Goal: Information Seeking & Learning: Check status

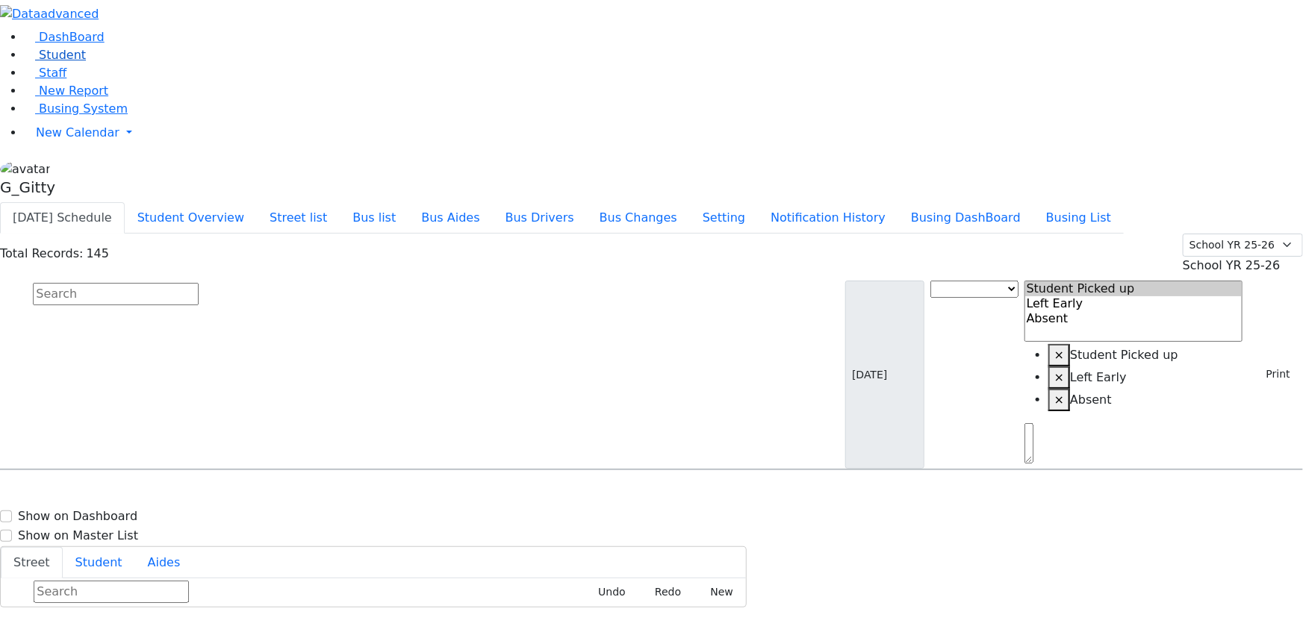
click at [86, 62] on link "Student" at bounding box center [55, 55] width 62 height 14
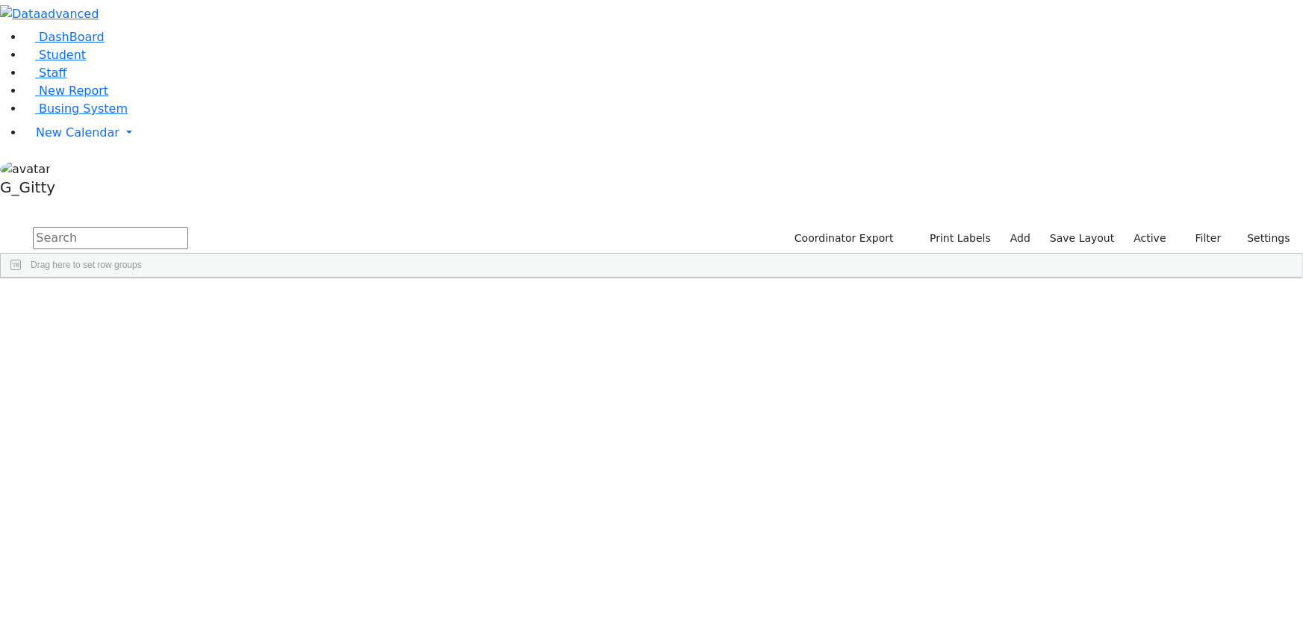
click at [188, 227] on input "text" at bounding box center [110, 238] width 155 height 22
type input "jaco"
click at [189, 623] on div "Kaufman" at bounding box center [141, 633] width 95 height 20
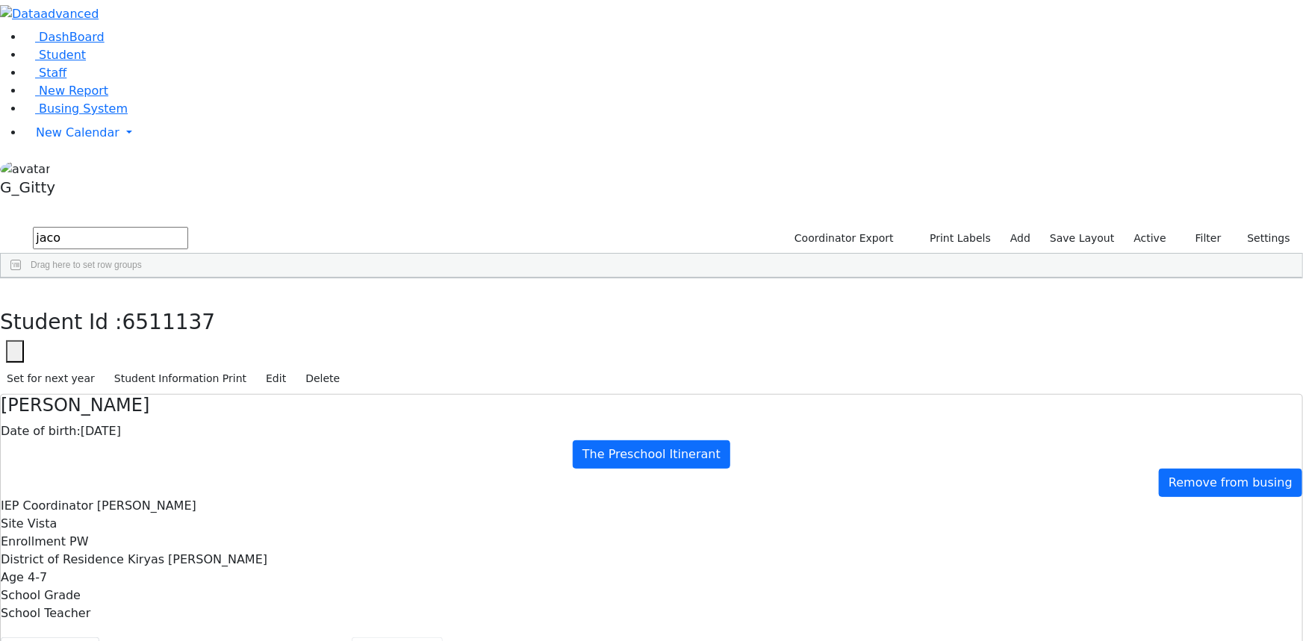
click at [352, 638] on button "Scheduling" at bounding box center [397, 653] width 91 height 31
click at [100, 116] on span "Busing System" at bounding box center [83, 109] width 89 height 14
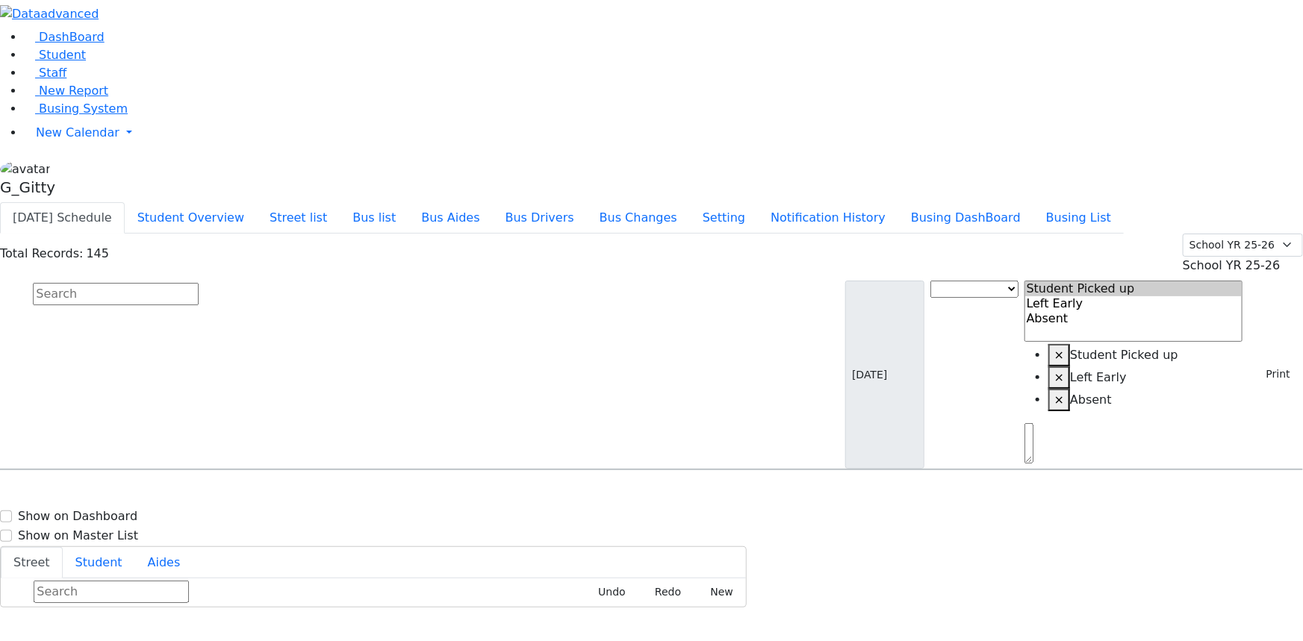
click at [199, 283] on input "text" at bounding box center [116, 294] width 166 height 22
type input "fis"
click at [199, 283] on input "fis" at bounding box center [116, 294] width 166 height 22
click at [199, 283] on input "text" at bounding box center [116, 294] width 166 height 22
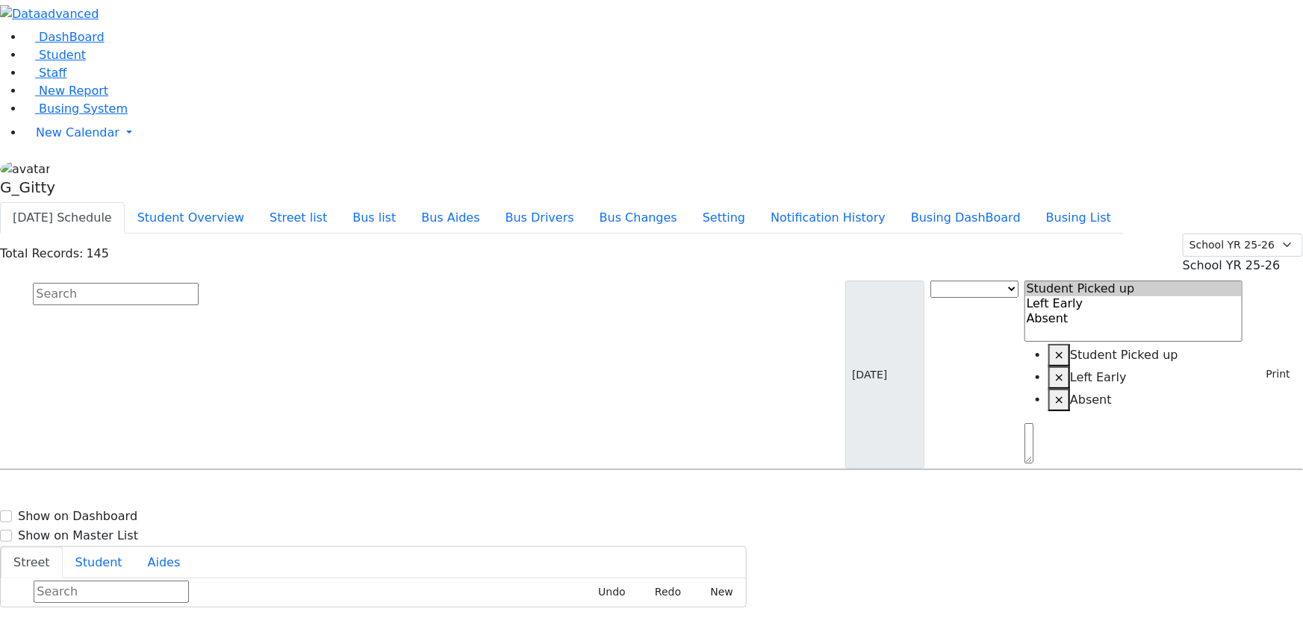
click at [199, 283] on input "text" at bounding box center [116, 294] width 166 height 22
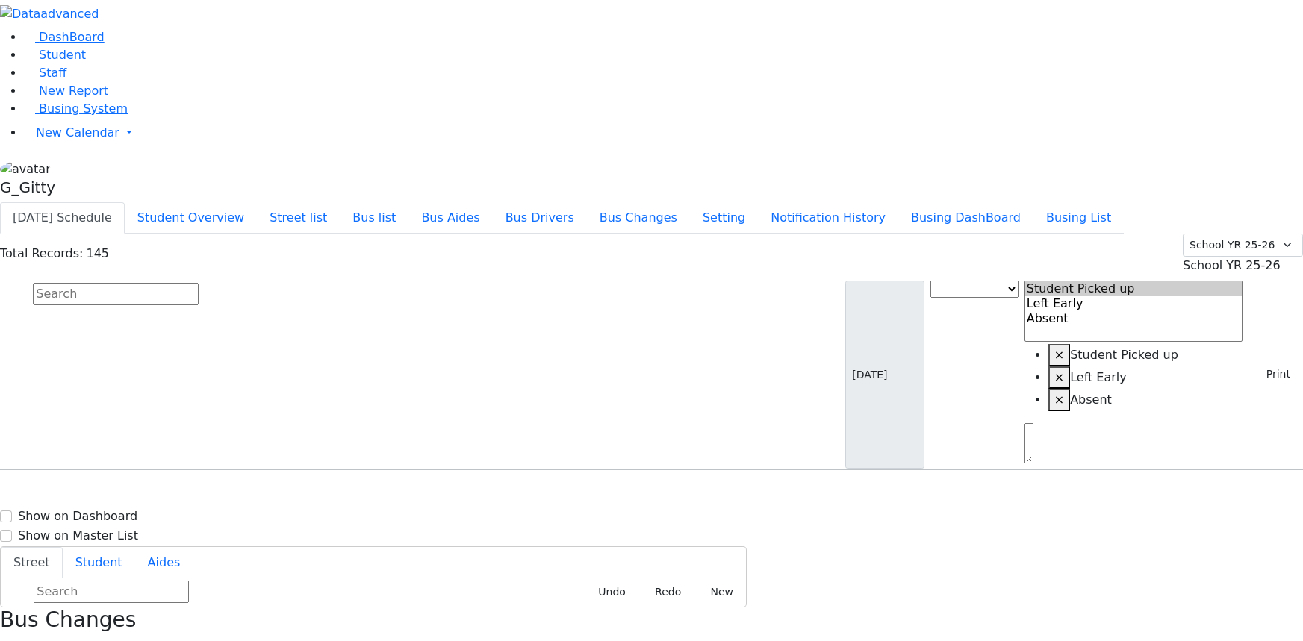
select select
click at [992, 202] on button "Busing DashBoard" at bounding box center [965, 217] width 135 height 31
click at [101, 116] on span "Busing System" at bounding box center [83, 109] width 89 height 14
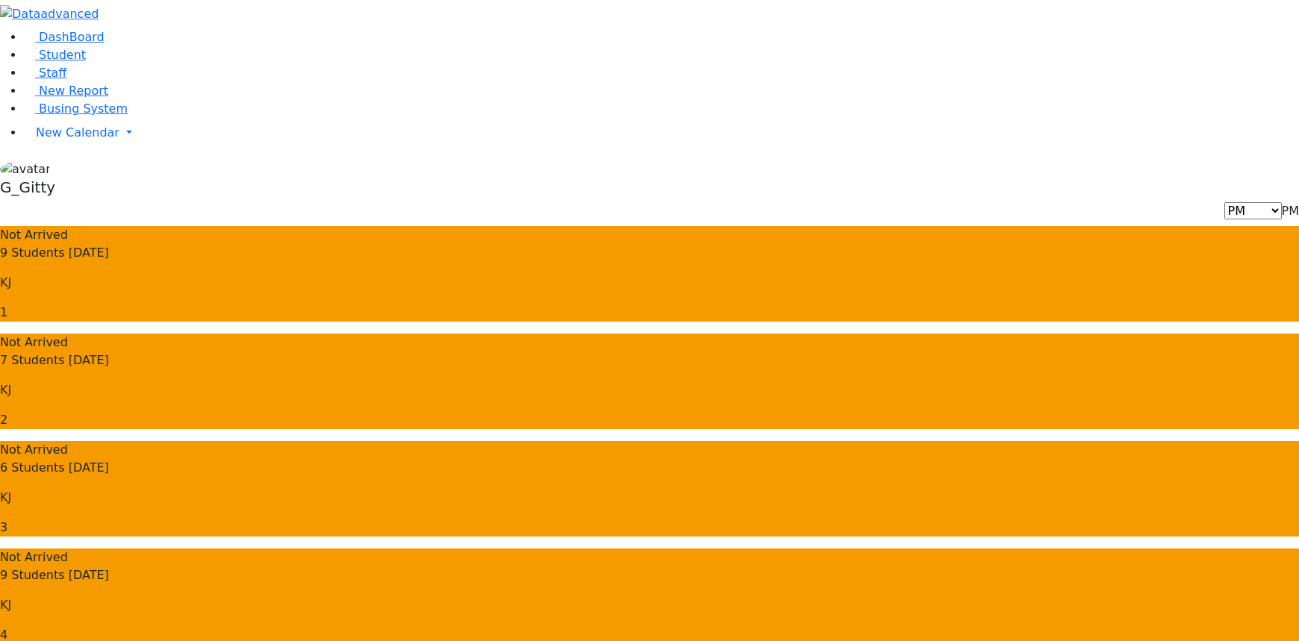
click at [1282, 204] on span "PM" at bounding box center [1290, 211] width 17 height 14
drag, startPoint x: 1198, startPoint y: 81, endPoint x: 1187, endPoint y: 93, distance: 16.9
select select "3"
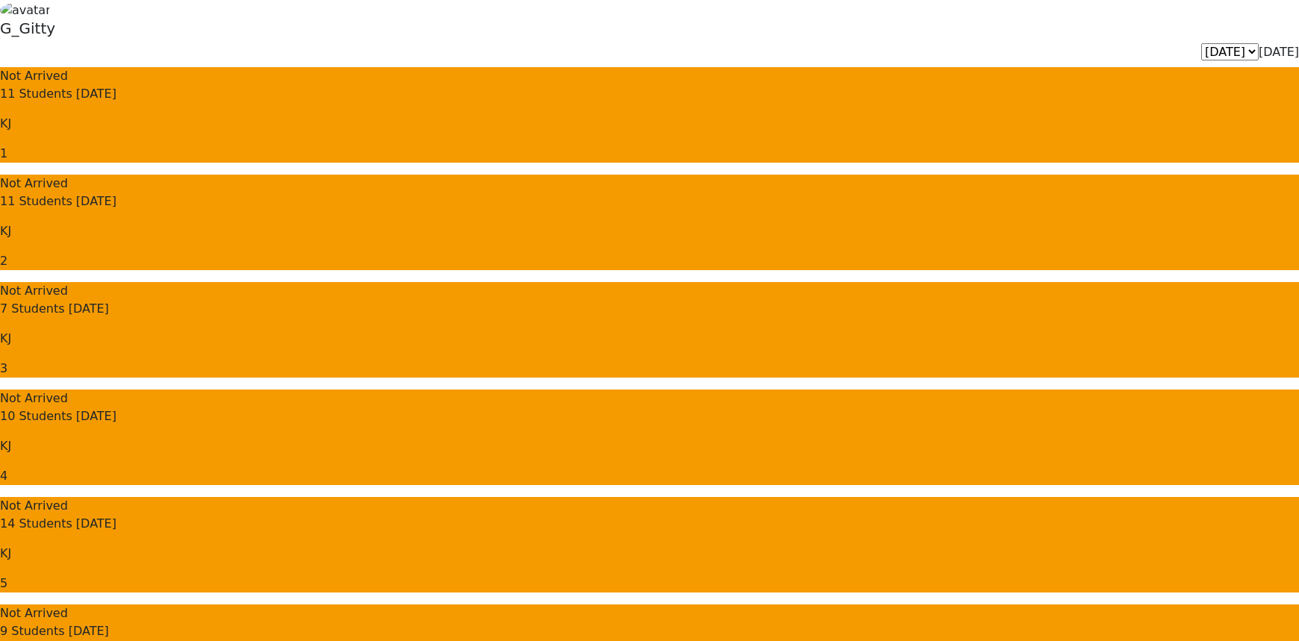
scroll to position [135, 0]
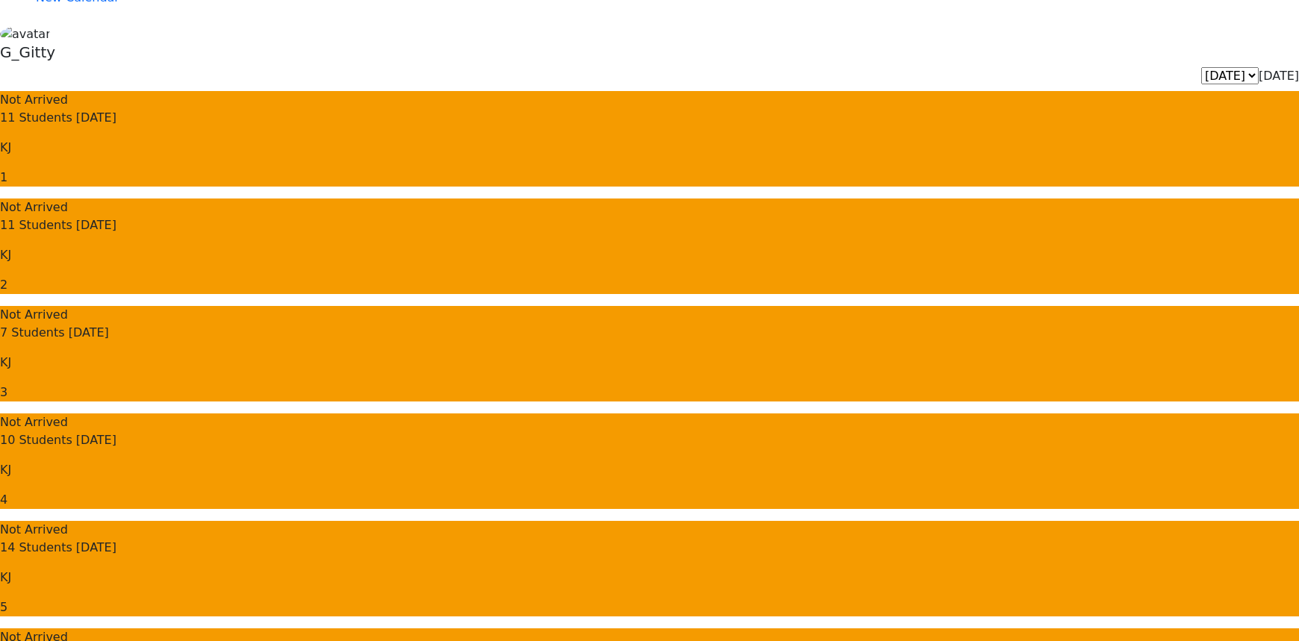
drag, startPoint x: 865, startPoint y: 299, endPoint x: 1010, endPoint y: 529, distance: 272.4
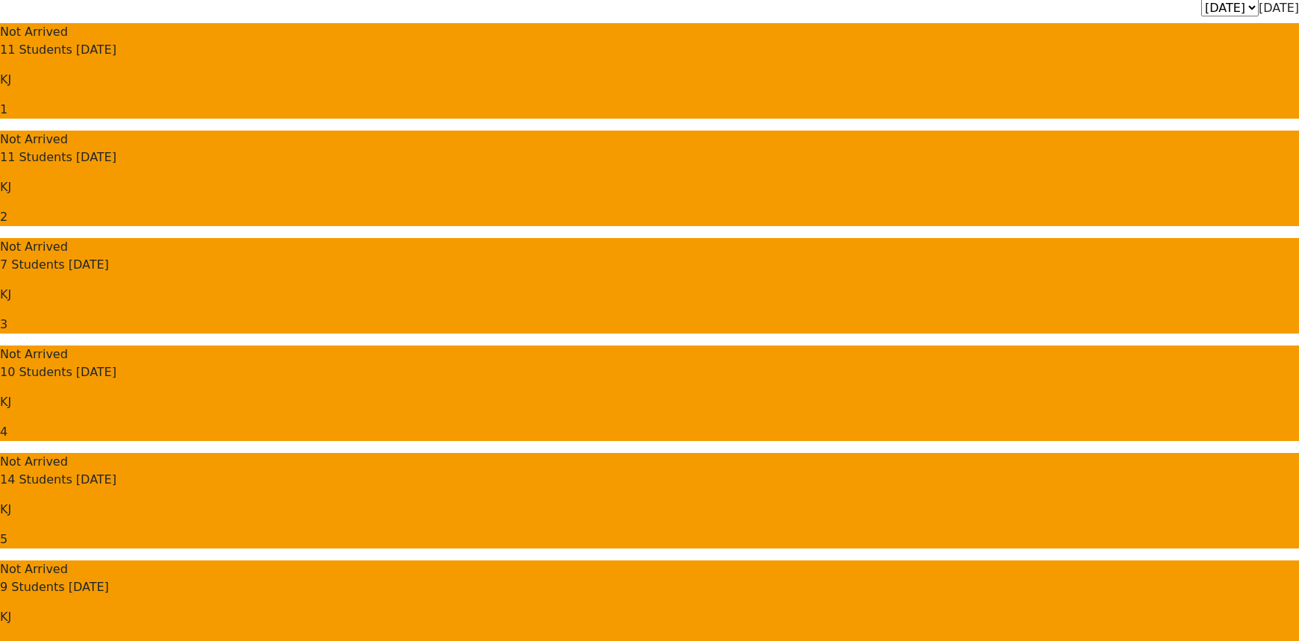
scroll to position [0, 0]
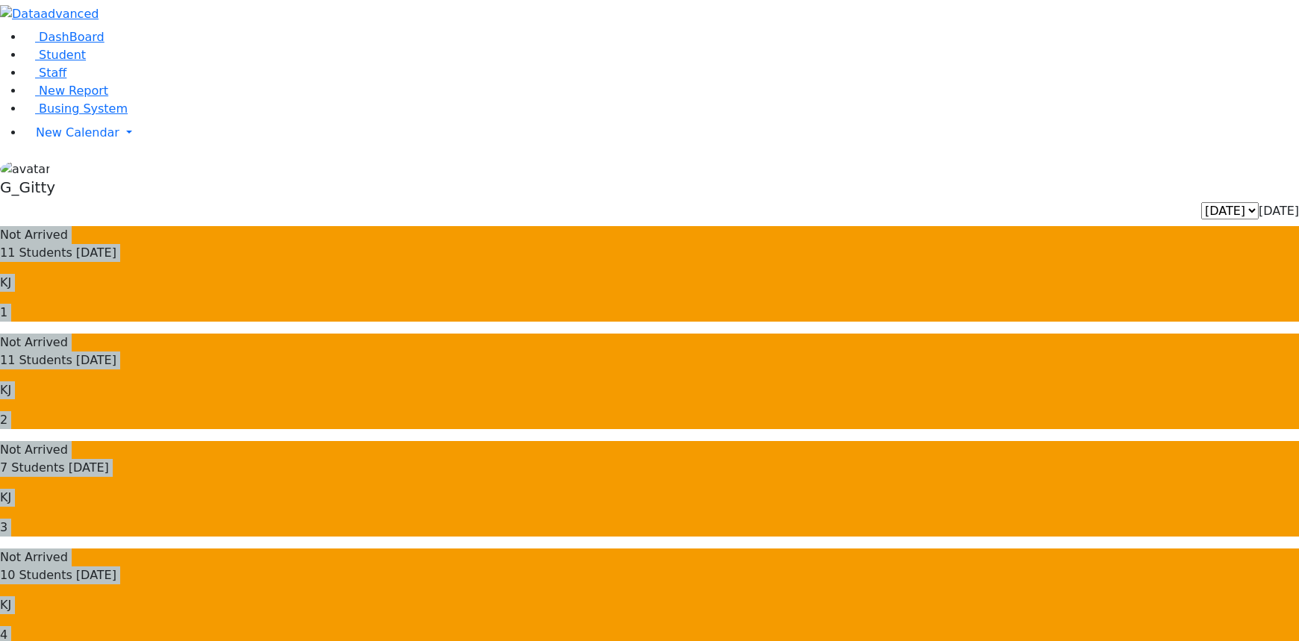
drag, startPoint x: 230, startPoint y: 78, endPoint x: 609, endPoint y: 569, distance: 620.7
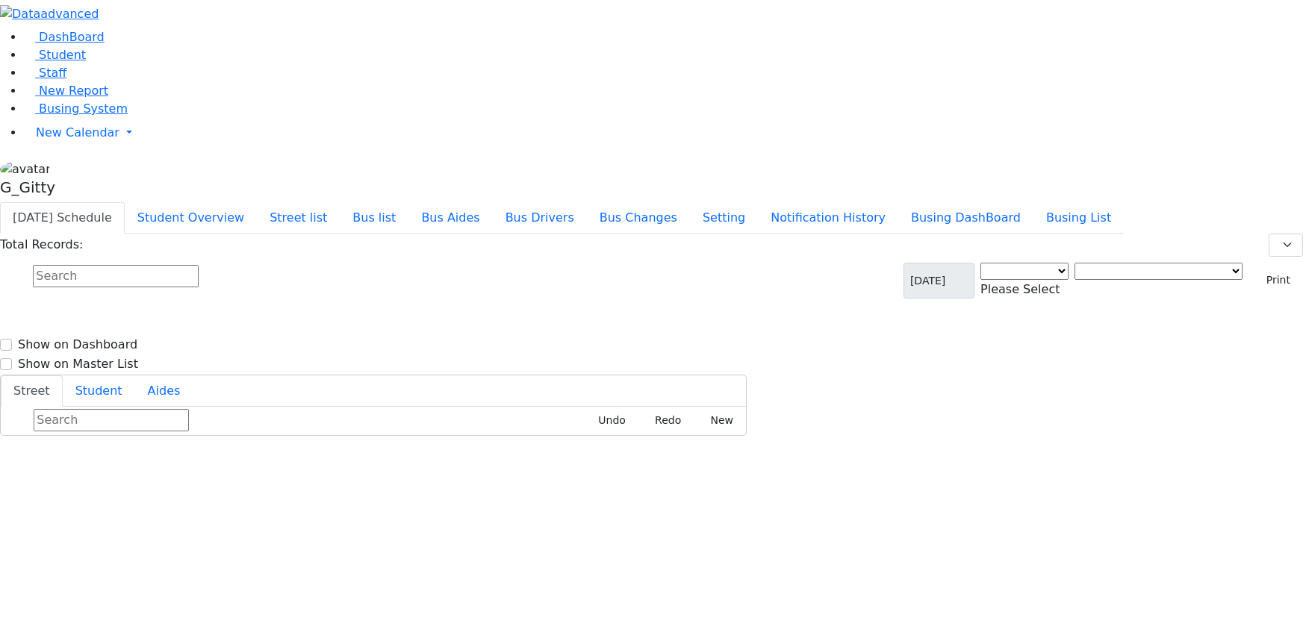
click at [199, 265] on input "text" at bounding box center [116, 276] width 166 height 22
click at [408, 202] on button "Bus list" at bounding box center [374, 217] width 69 height 31
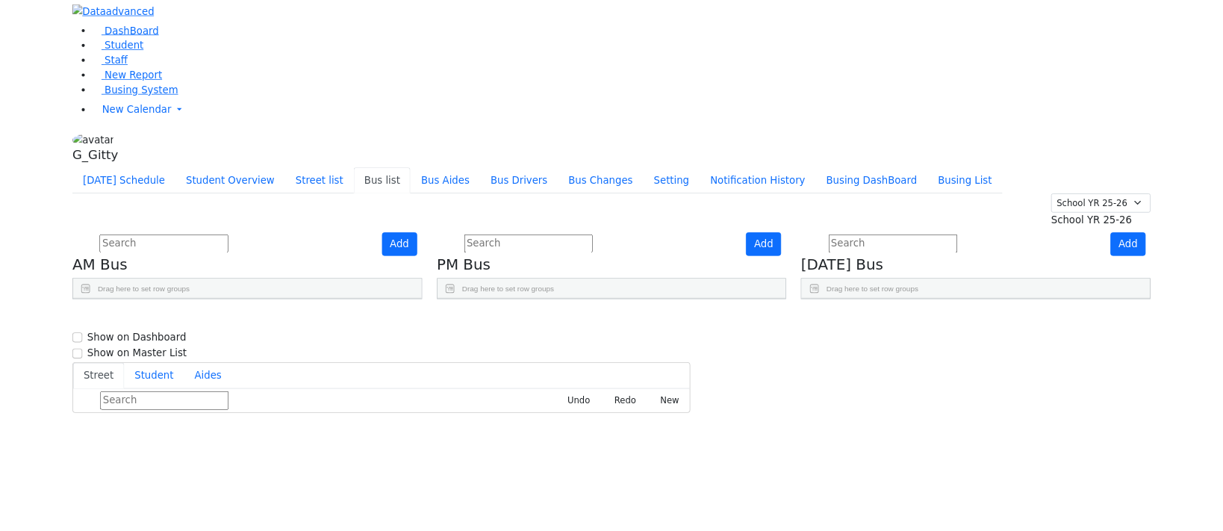
scroll to position [442, 0]
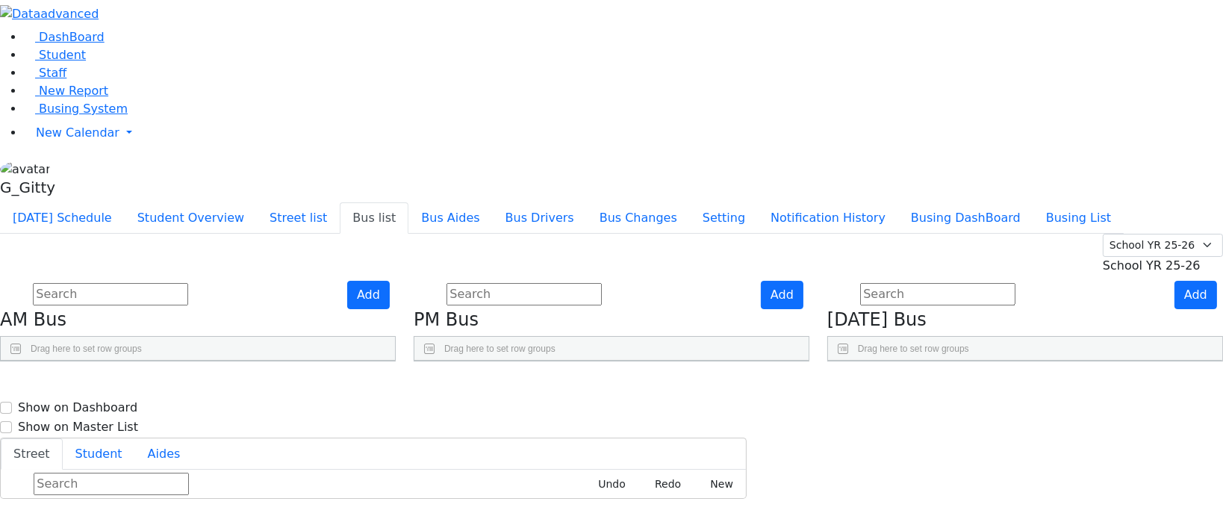
click at [67, 116] on span "Busing System" at bounding box center [83, 109] width 89 height 14
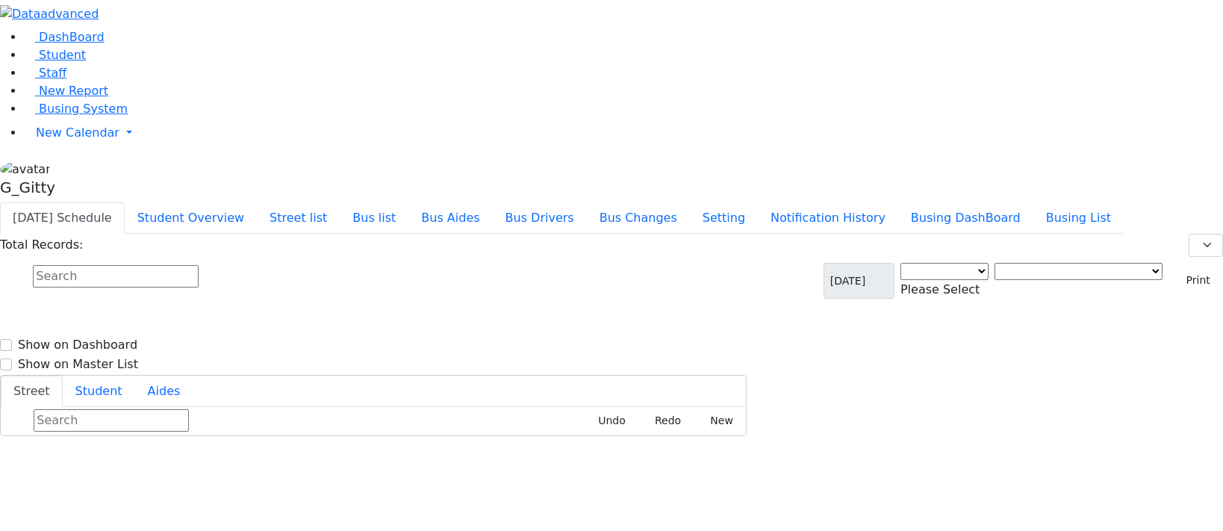
select select "3"
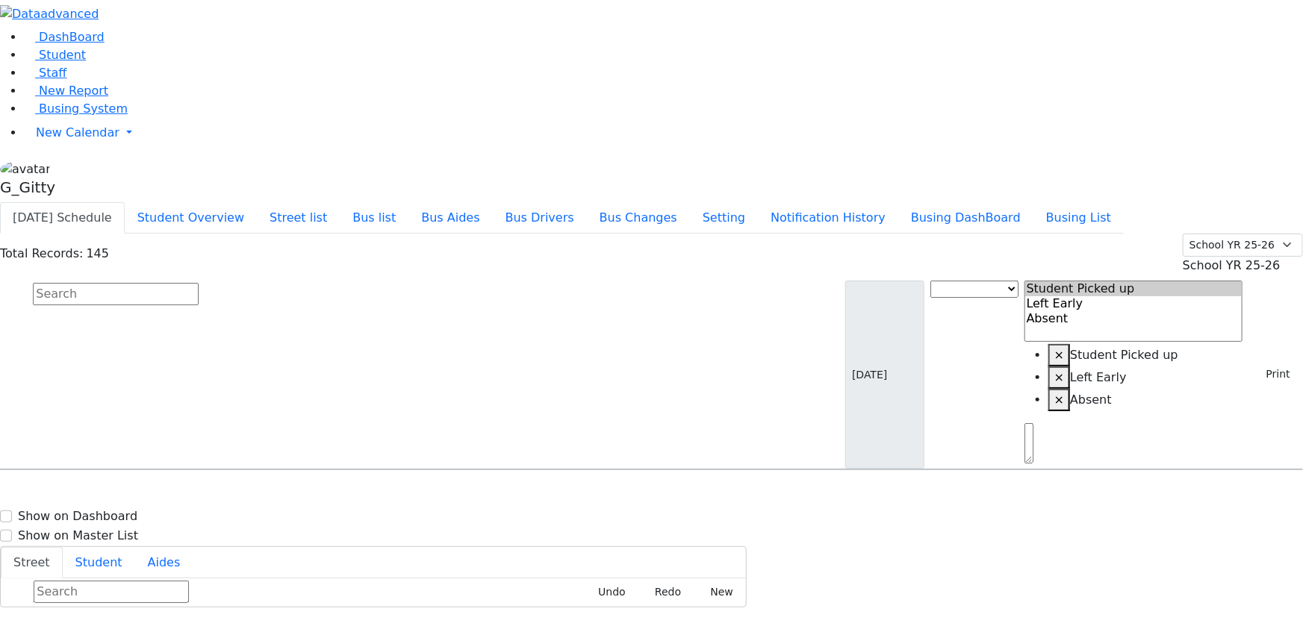
click at [199, 283] on input "text" at bounding box center [116, 294] width 166 height 22
click at [1007, 202] on button "Busing DashBoard" at bounding box center [965, 217] width 135 height 31
drag, startPoint x: 1254, startPoint y: 101, endPoint x: 1251, endPoint y: 113, distance: 13.2
click at [1222, 363] on button "Print" at bounding box center [1272, 374] width 49 height 23
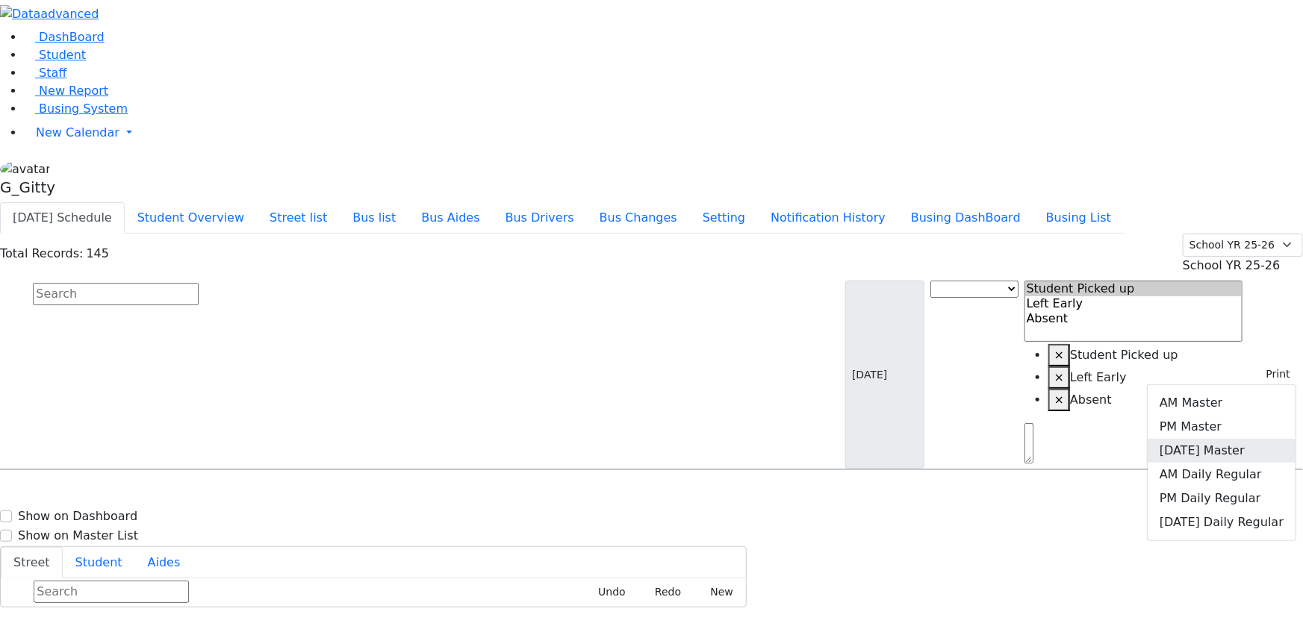
drag, startPoint x: 1240, startPoint y: 164, endPoint x: 1231, endPoint y: 164, distance: 9.0
click at [1222, 439] on link "Friday Master" at bounding box center [1222, 451] width 148 height 24
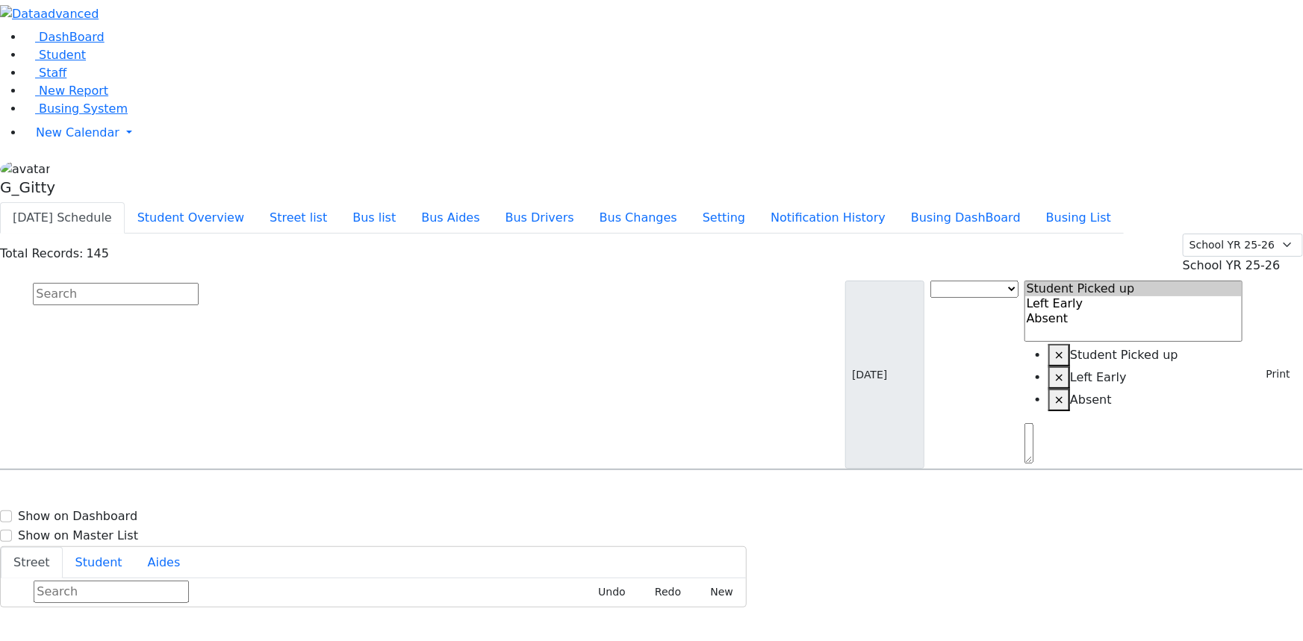
click at [199, 283] on input "text" at bounding box center [116, 294] width 166 height 22
type input "app"
click at [119, 491] on span "Appel Jacob 9/12/2016 8454925198" at bounding box center [65, 511] width 110 height 40
select select
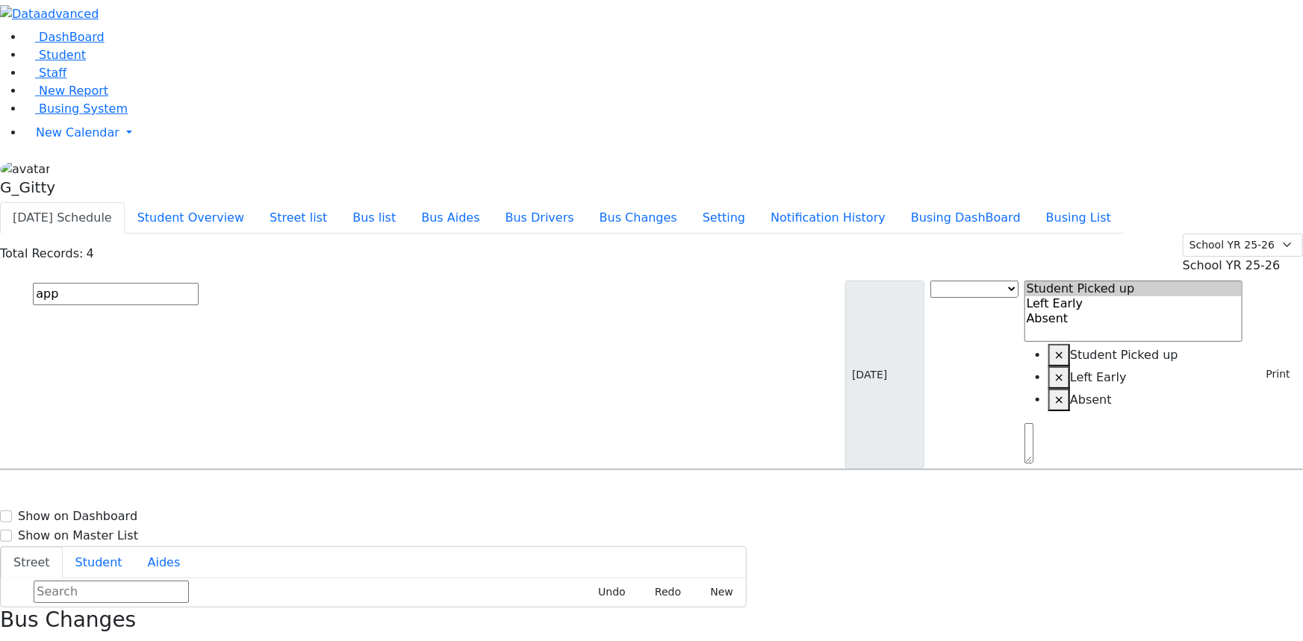
drag, startPoint x: 984, startPoint y: 195, endPoint x: 1138, endPoint y: 467, distance: 312.3
drag, startPoint x: 1074, startPoint y: 209, endPoint x: 1137, endPoint y: 488, distance: 285.7
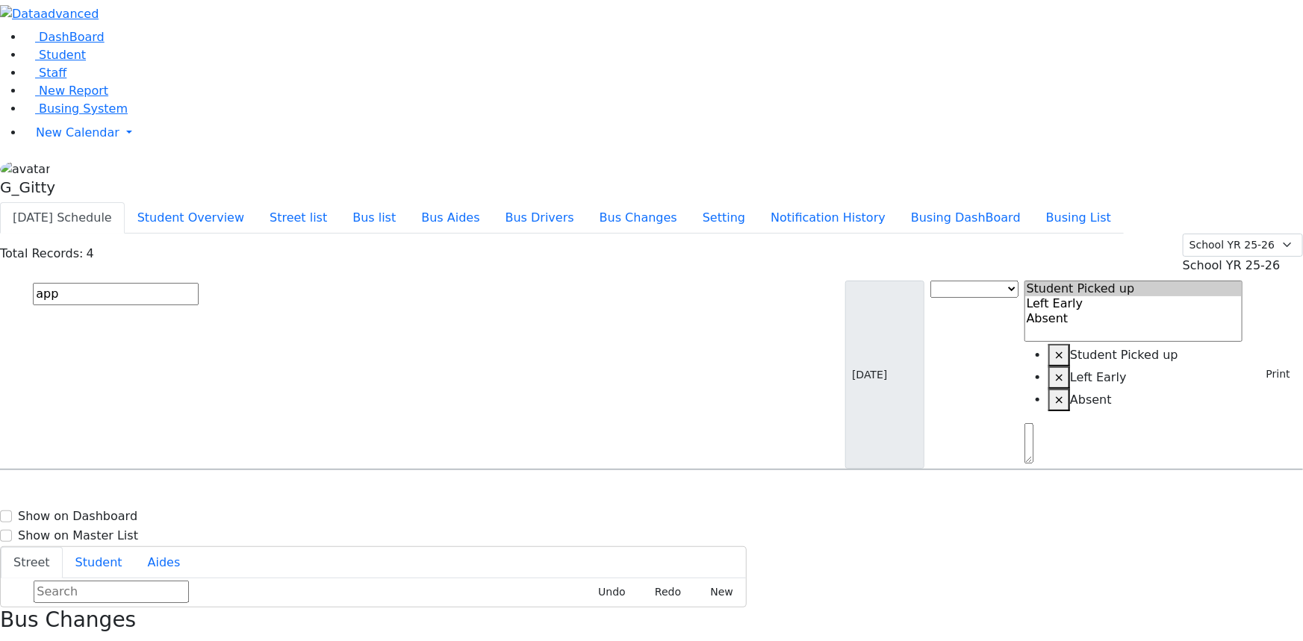
drag, startPoint x: 1065, startPoint y: 488, endPoint x: 1049, endPoint y: 359, distance: 129.4
drag, startPoint x: 963, startPoint y: 22, endPoint x: 1161, endPoint y: 491, distance: 509.0
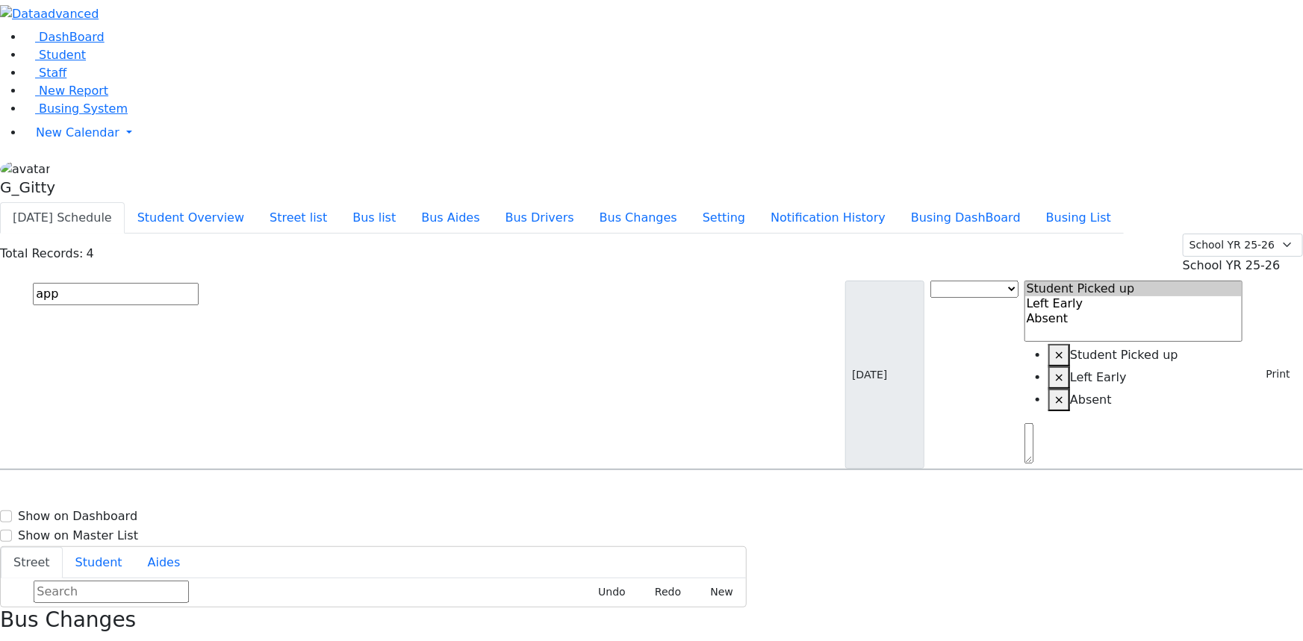
click at [199, 283] on input "app" at bounding box center [116, 294] width 166 height 22
click at [199, 283] on input "text" at bounding box center [116, 294] width 166 height 22
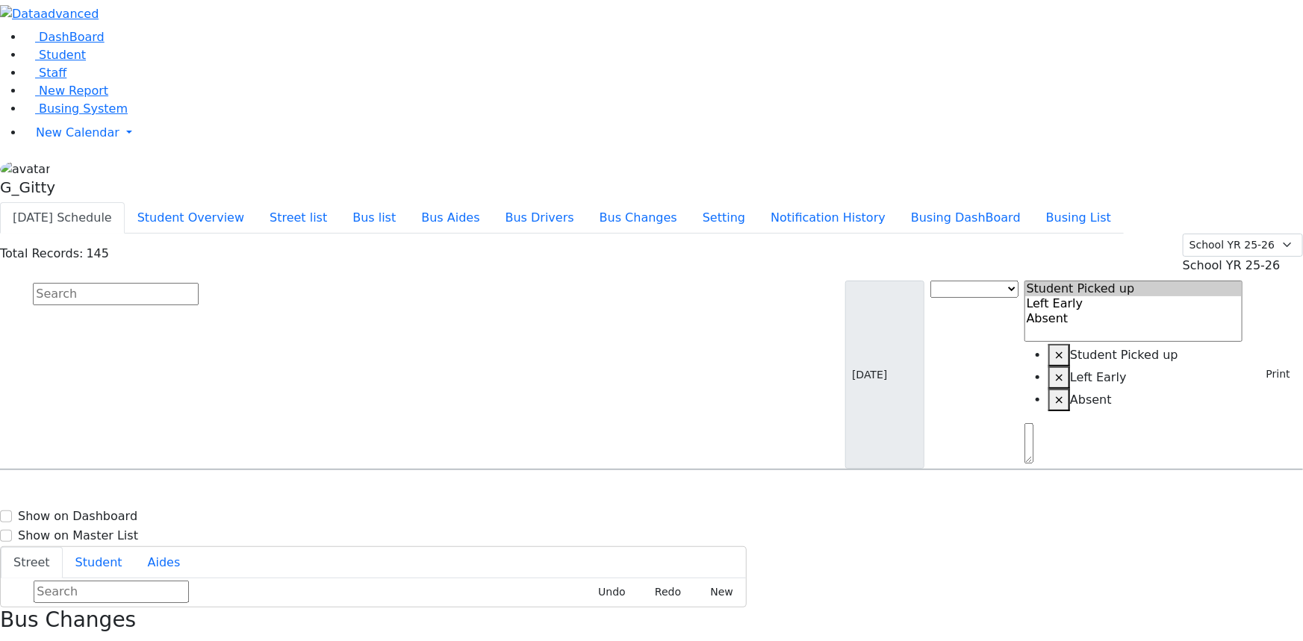
click at [199, 283] on input "text" at bounding box center [116, 294] width 166 height 22
drag, startPoint x: 951, startPoint y: 19, endPoint x: 1172, endPoint y: 476, distance: 507.3
drag, startPoint x: 961, startPoint y: 229, endPoint x: 1171, endPoint y: 464, distance: 314.6
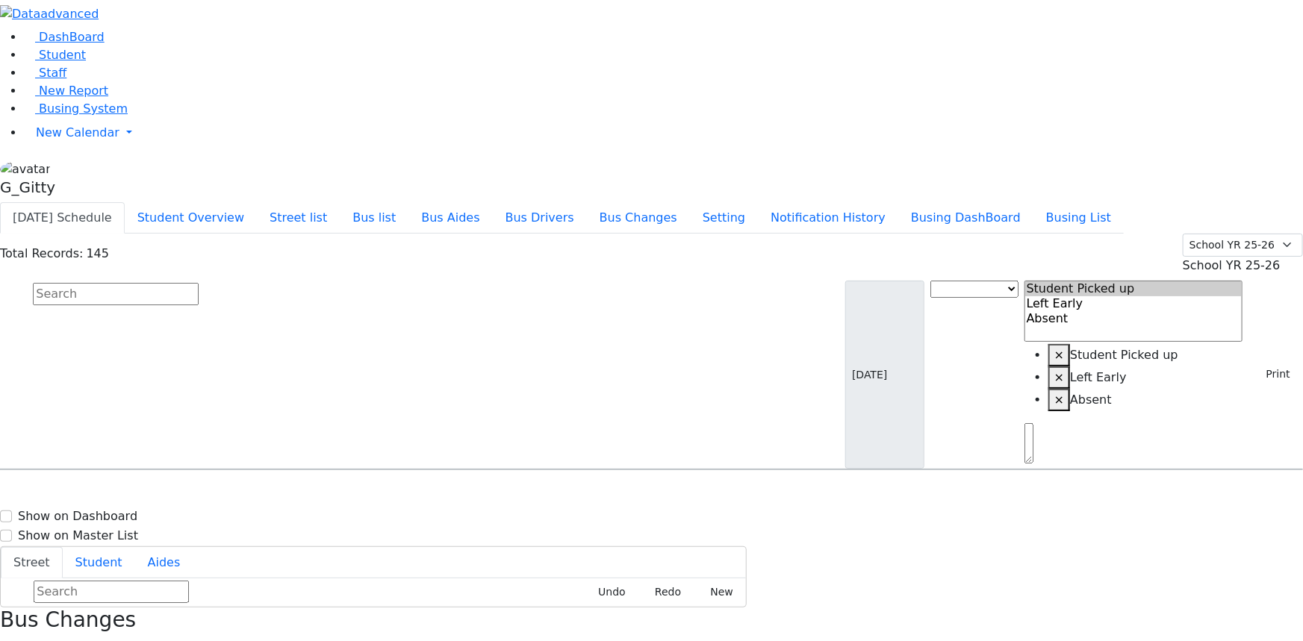
drag, startPoint x: 942, startPoint y: 19, endPoint x: 1234, endPoint y: 478, distance: 544.2
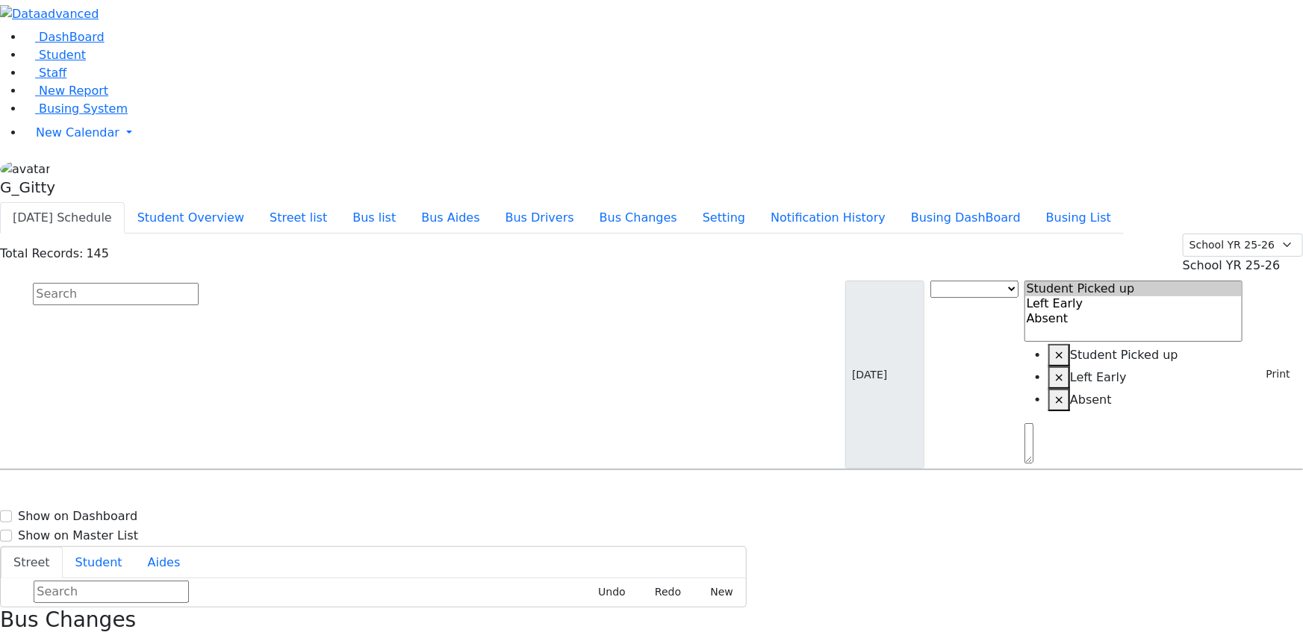
drag, startPoint x: 482, startPoint y: 88, endPoint x: 476, endPoint y: 95, distance: 8.5
click at [199, 283] on input "text" at bounding box center [116, 294] width 166 height 22
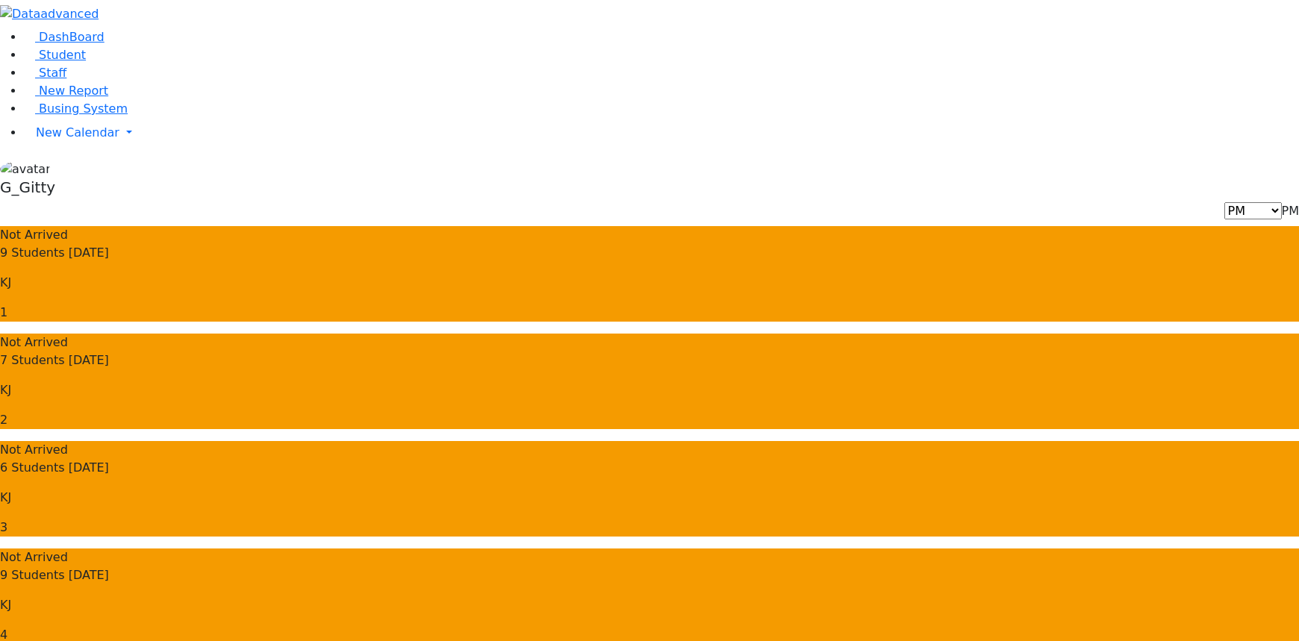
drag, startPoint x: 1195, startPoint y: 25, endPoint x: 1193, endPoint y: 32, distance: 7.6
click at [1282, 204] on span "PM" at bounding box center [1290, 211] width 17 height 14
select select "3"
drag, startPoint x: 1147, startPoint y: 202, endPoint x: 1149, endPoint y: 131, distance: 70.2
click at [1149, 226] on div "Not Arrived 11 Students [DATE] KJ 1 Not Arrived 11 Students [DATE] KJ 2 Not Arr…" at bounding box center [649, 650] width 1299 height 848
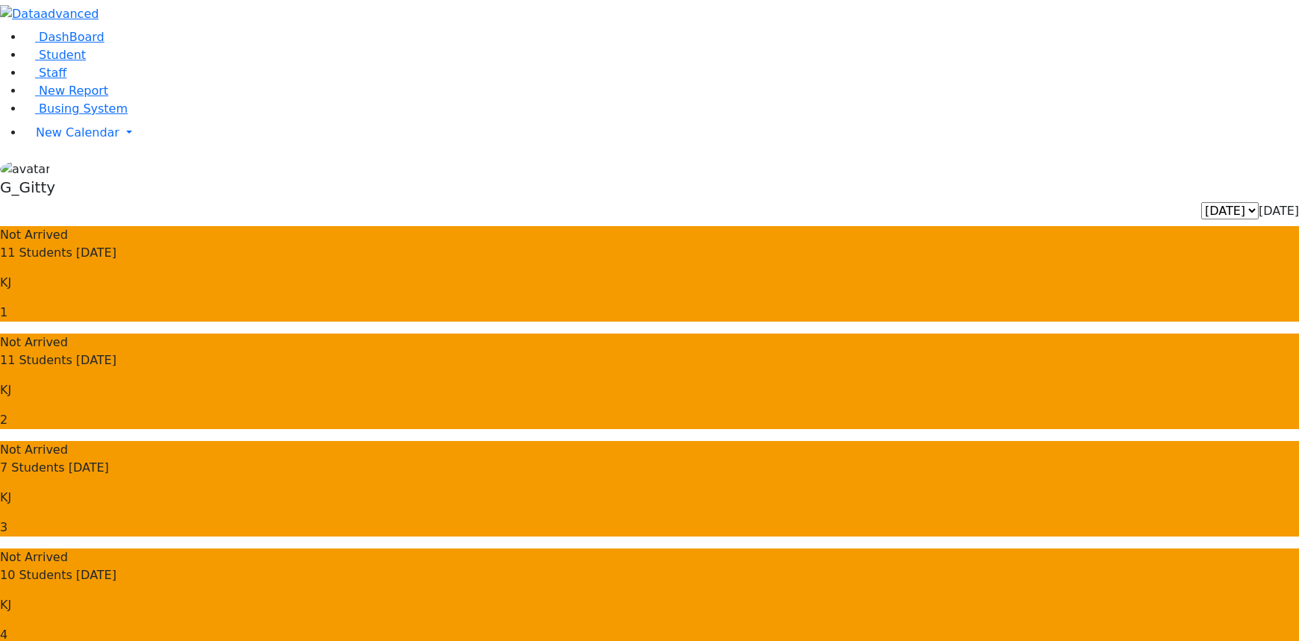
click at [1134, 597] on p "KJ" at bounding box center [649, 606] width 1299 height 18
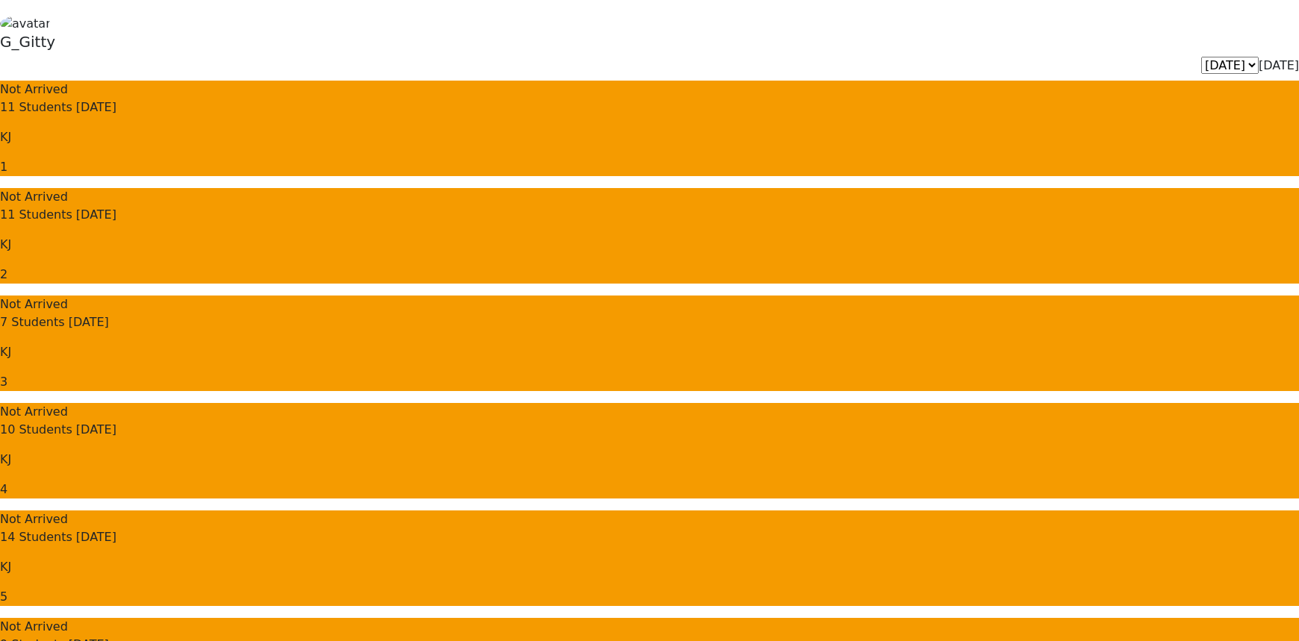
scroll to position [271, 0]
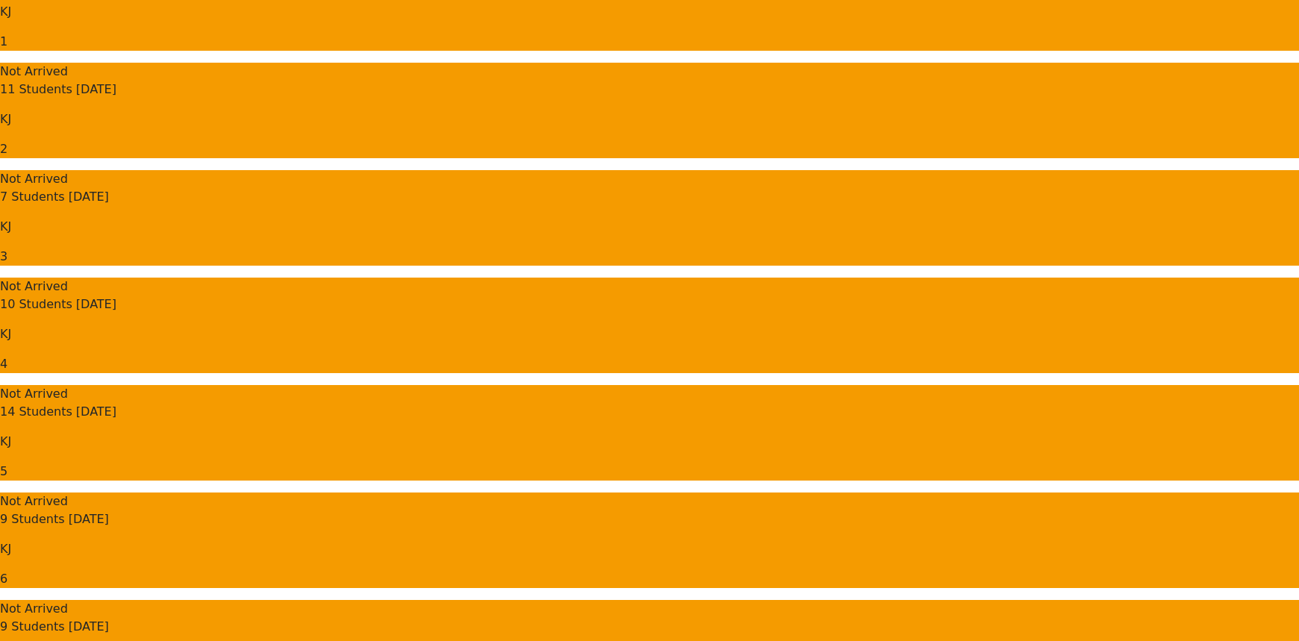
drag, startPoint x: 914, startPoint y: 314, endPoint x: 915, endPoint y: 338, distance: 24.7
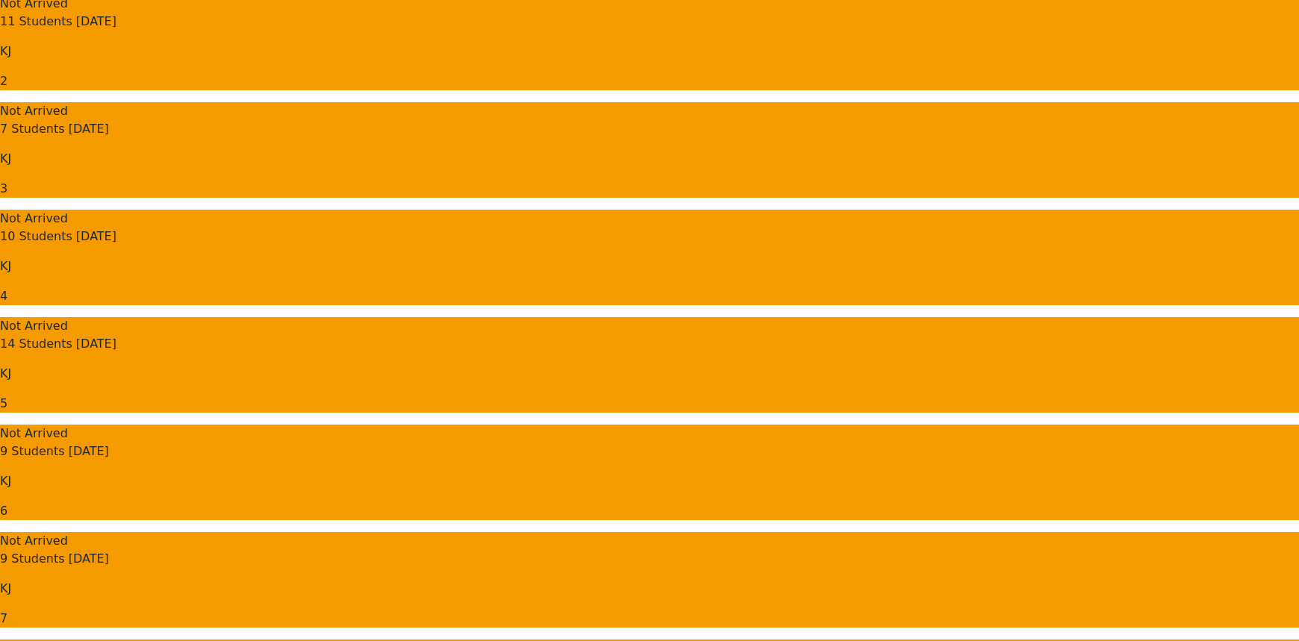
scroll to position [0, 0]
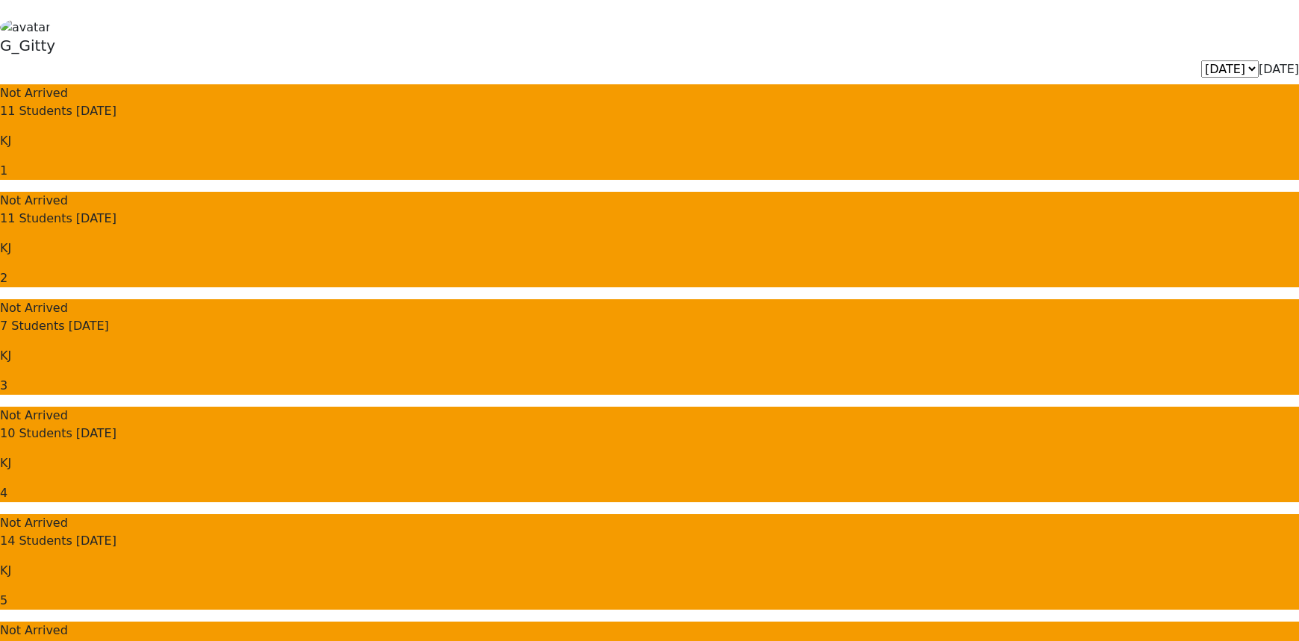
scroll to position [135, 0]
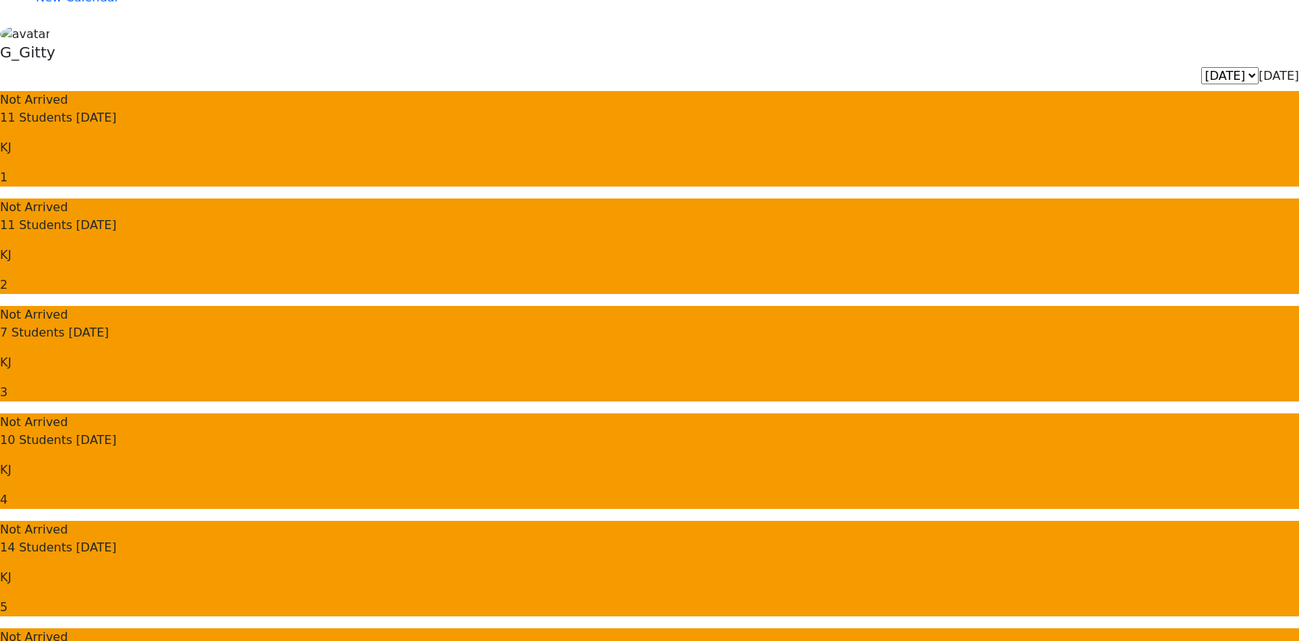
drag, startPoint x: 916, startPoint y: 278, endPoint x: 974, endPoint y: 385, distance: 121.6
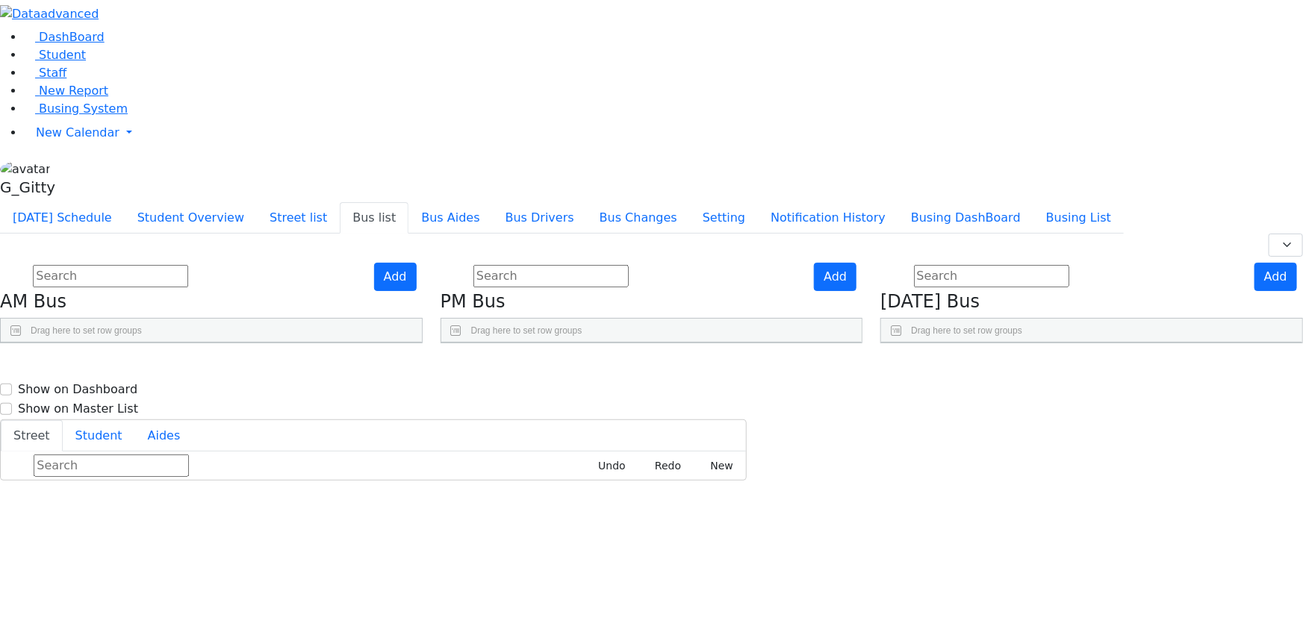
scroll to position [2511, 0]
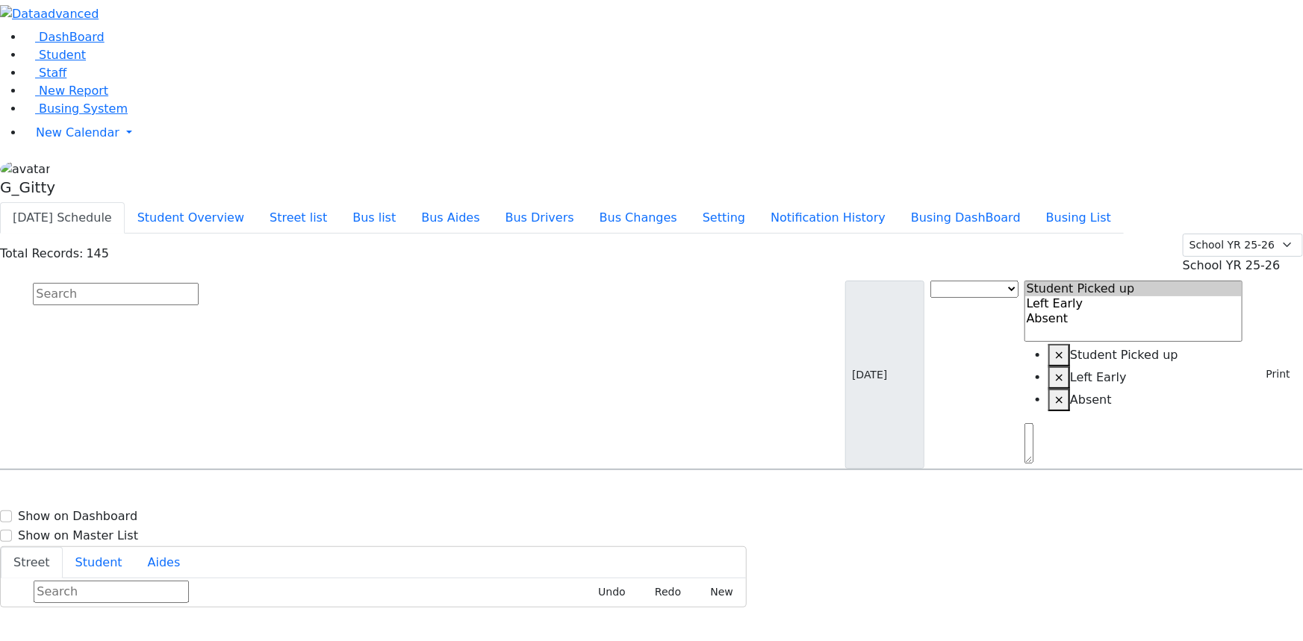
click at [199, 283] on input "text" at bounding box center [116, 294] width 166 height 22
click at [1266, 363] on button "Print" at bounding box center [1272, 374] width 49 height 23
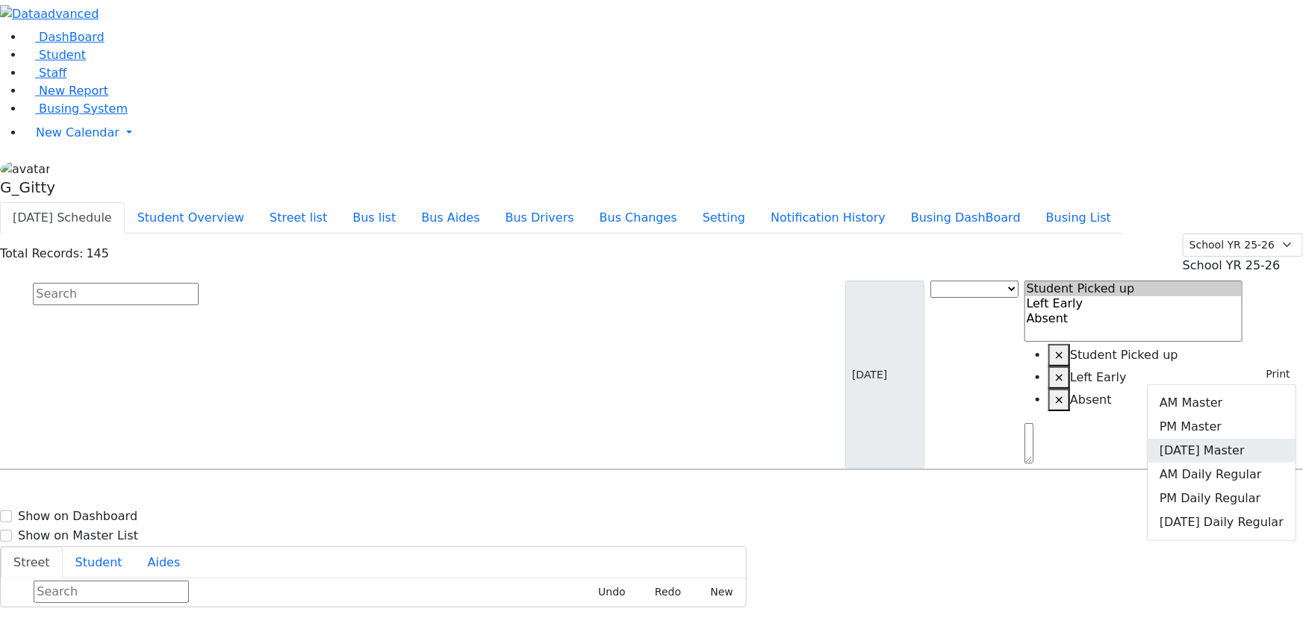
drag, startPoint x: 1206, startPoint y: 161, endPoint x: 1198, endPoint y: 167, distance: 9.6
click at [1206, 439] on link "Friday Master" at bounding box center [1222, 451] width 148 height 24
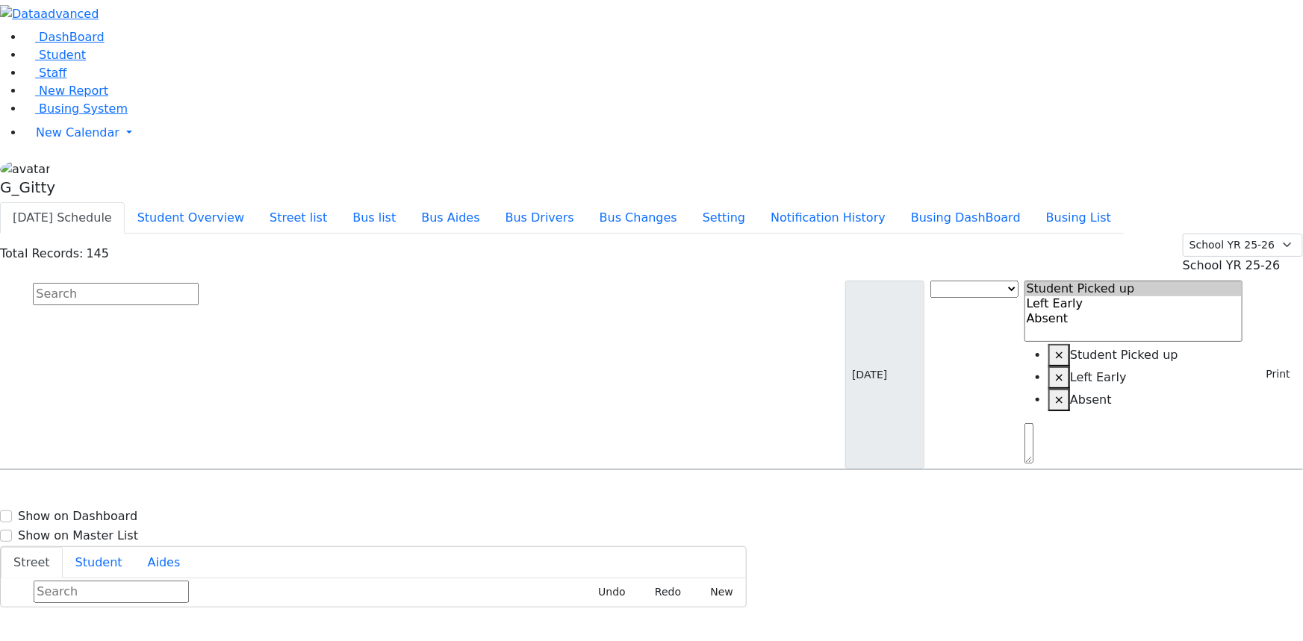
click at [199, 283] on input "text" at bounding box center [116, 294] width 166 height 22
click at [1019, 202] on button "Busing DashBoard" at bounding box center [965, 217] width 135 height 31
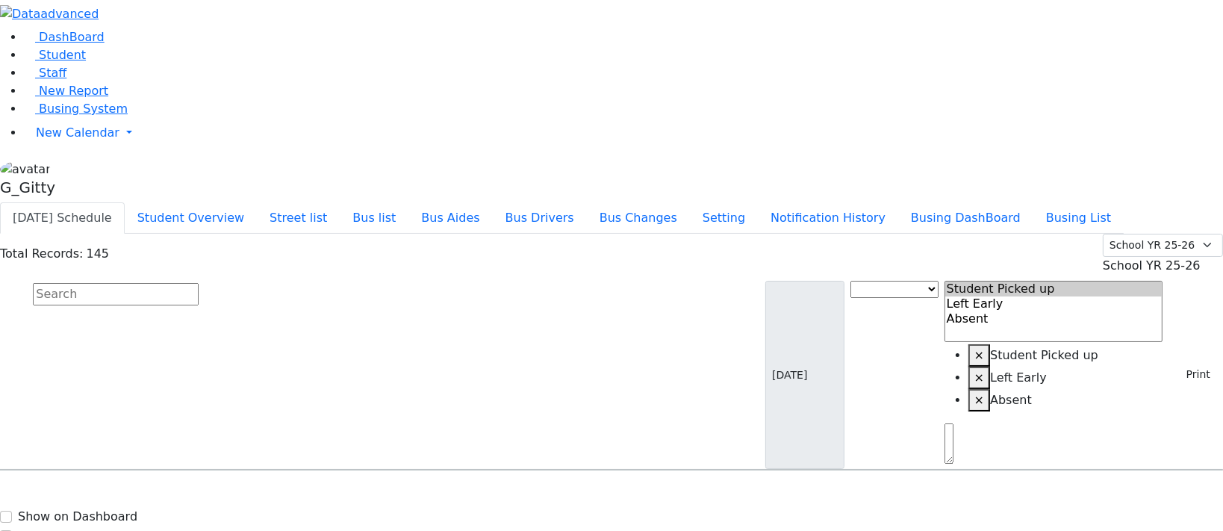
click at [60, 116] on link "Busing System" at bounding box center [76, 109] width 104 height 14
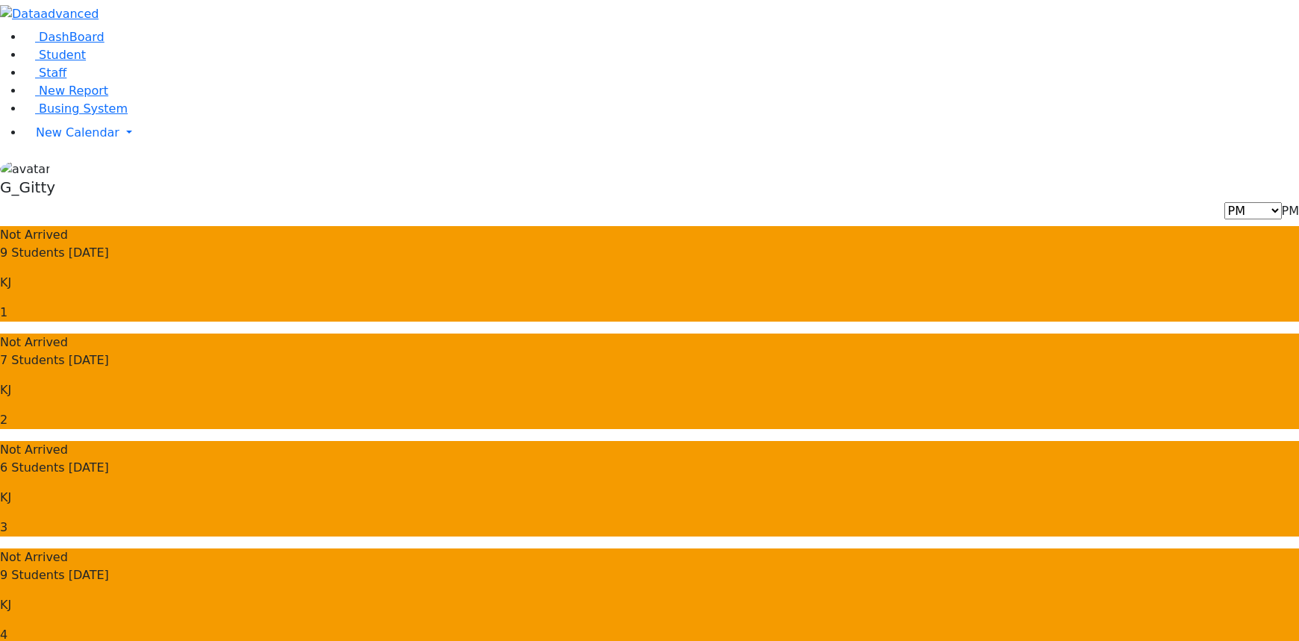
click at [1282, 204] on span "PM" at bounding box center [1290, 211] width 17 height 14
select select "3"
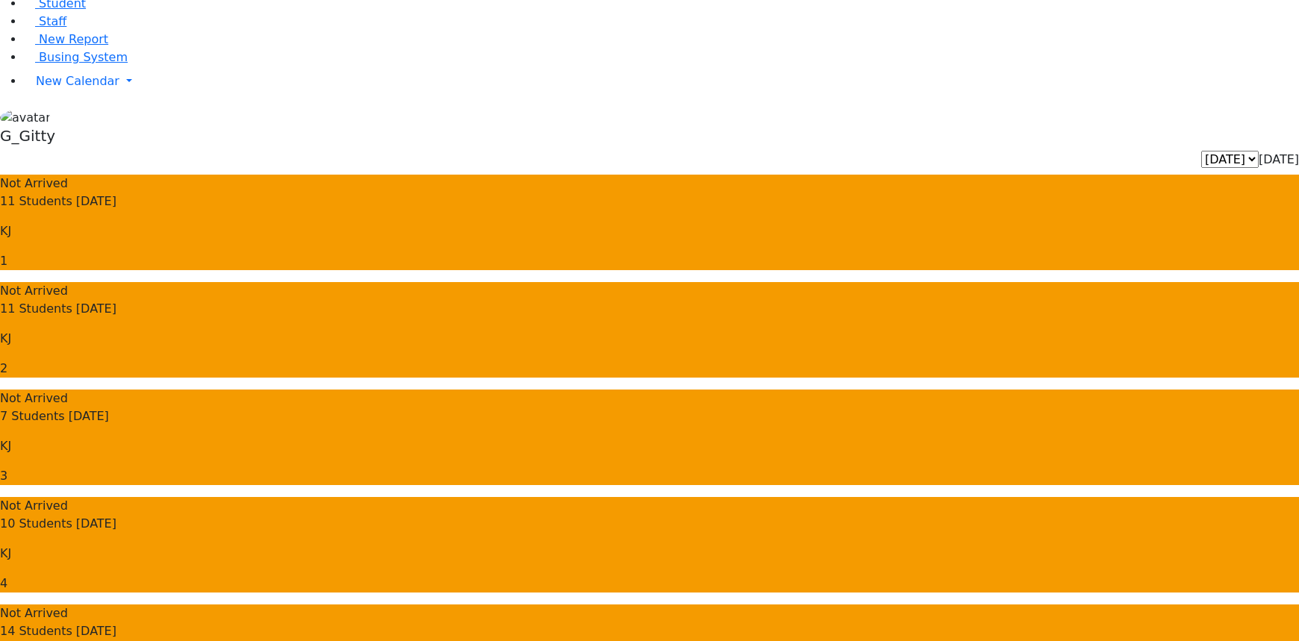
scroll to position [135, 0]
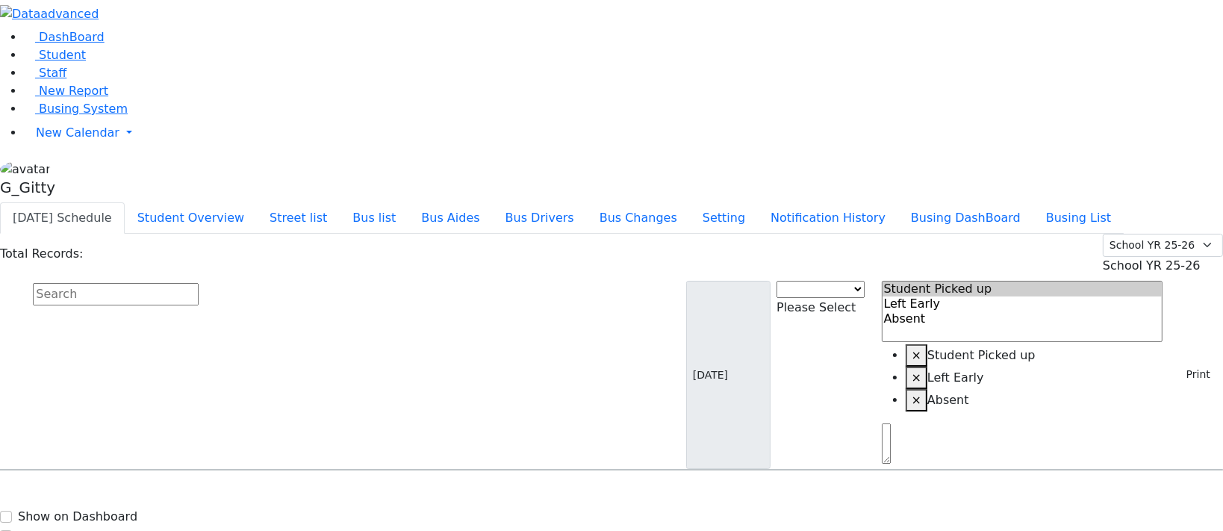
click at [199, 283] on input "text" at bounding box center [116, 294] width 166 height 22
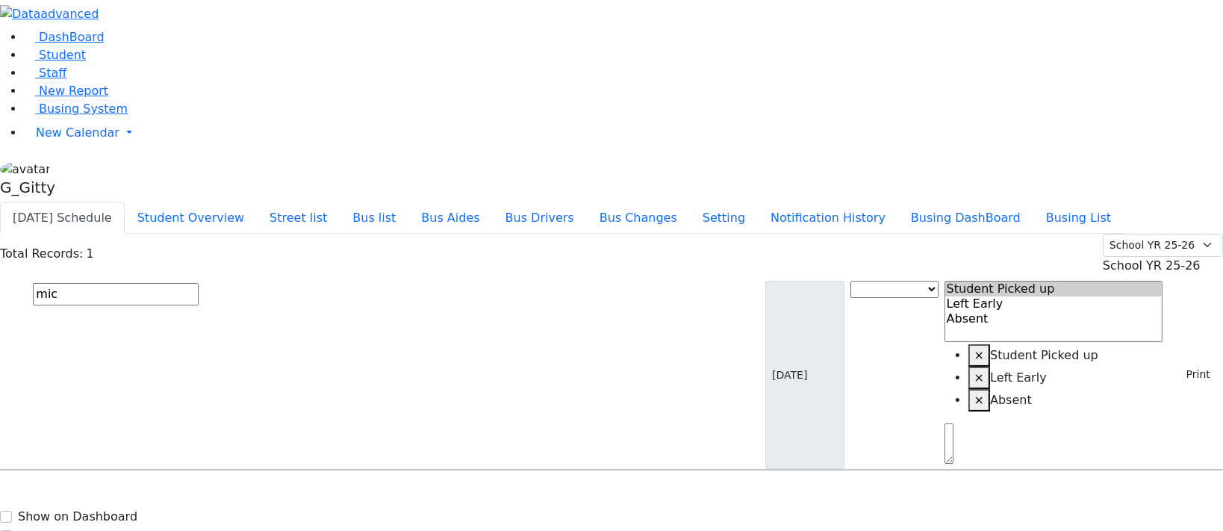
click at [199, 283] on input "mic" at bounding box center [116, 294] width 166 height 22
type input "[PERSON_NAME]"
click at [55, 62] on span "Student" at bounding box center [62, 55] width 47 height 14
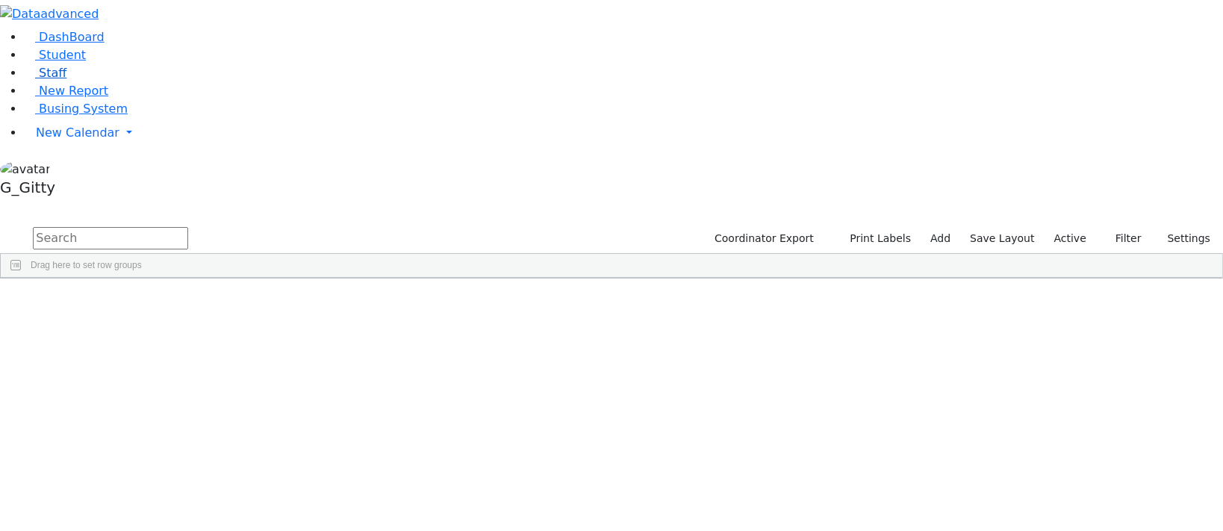
click at [66, 80] on link "Staff" at bounding box center [45, 73] width 43 height 14
click at [188, 227] on input "text" at bounding box center [110, 238] width 155 height 22
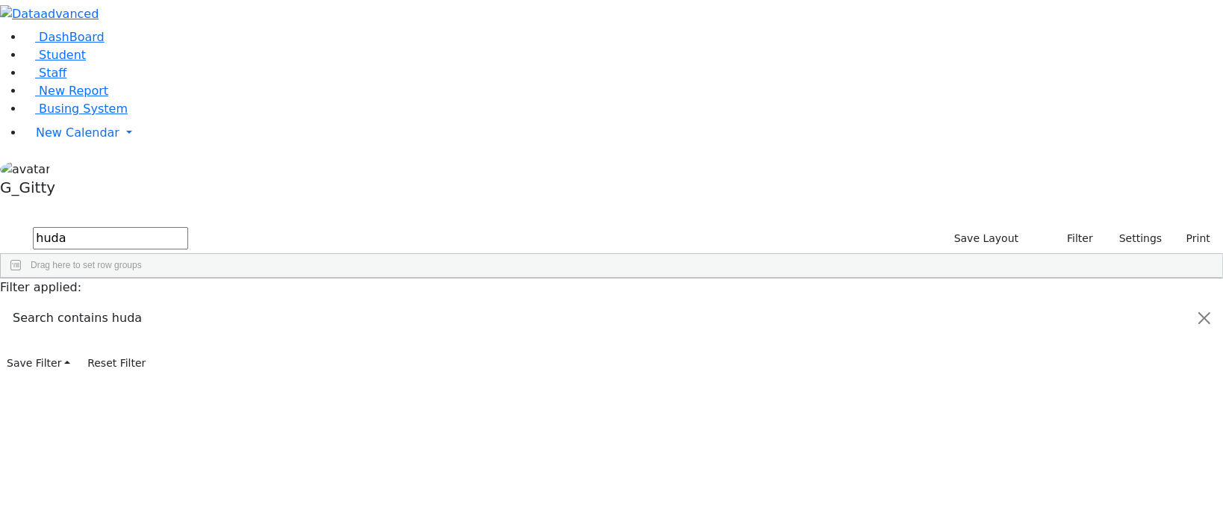
type input "huda"
click at [137, 362] on div "Weiss" at bounding box center [103, 372] width 67 height 20
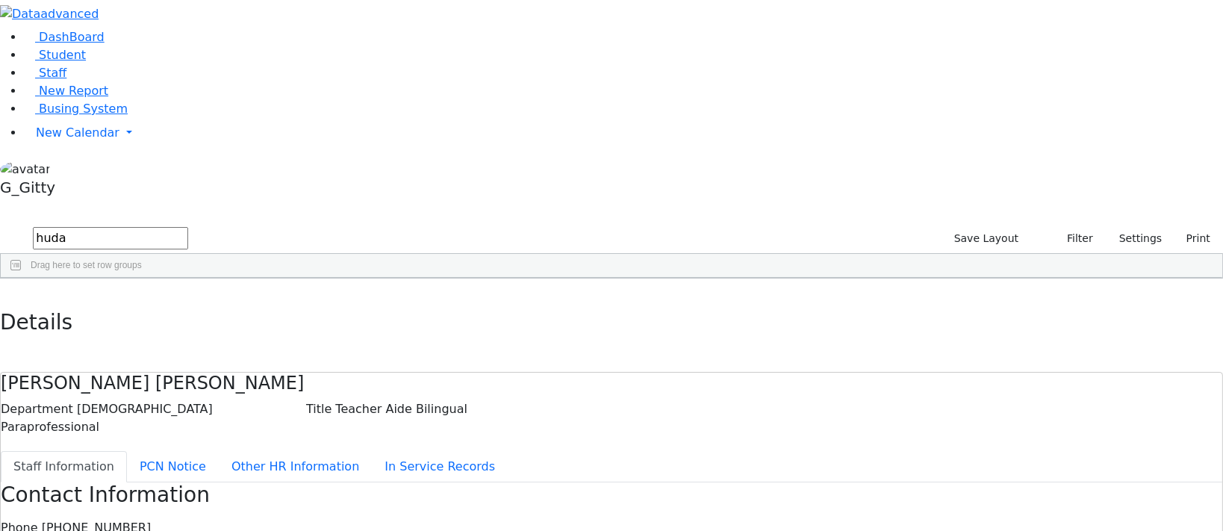
drag, startPoint x: 653, startPoint y: 249, endPoint x: 498, endPoint y: 228, distance: 156.1
click at [28, 46] on li "DashBoard" at bounding box center [623, 37] width 1199 height 18
click at [52, 62] on span "Student" at bounding box center [62, 55] width 47 height 14
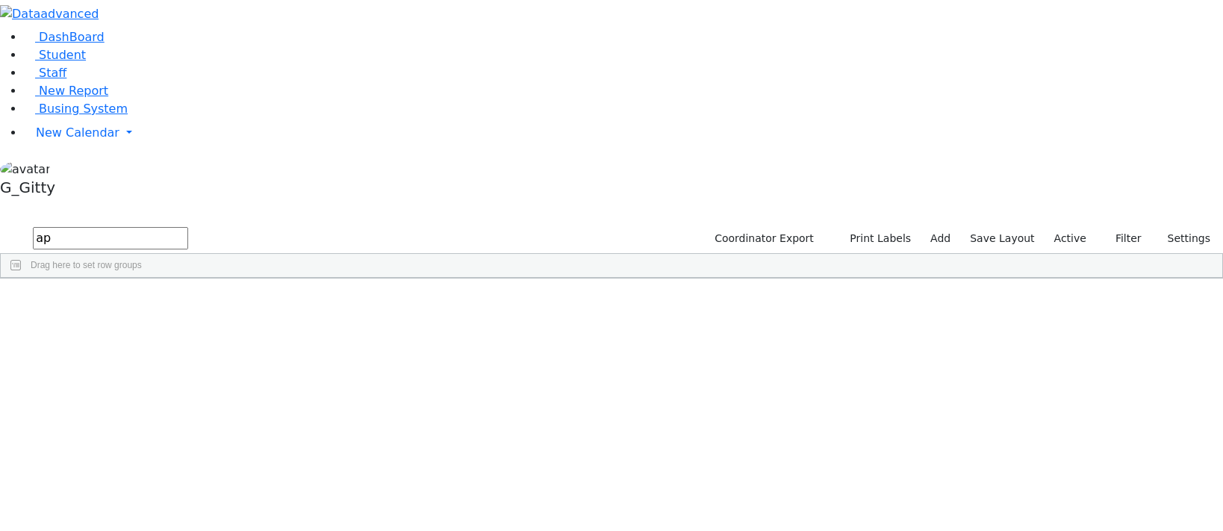
type input "app"
type input "e"
click at [79, 116] on span "Busing System" at bounding box center [83, 109] width 89 height 14
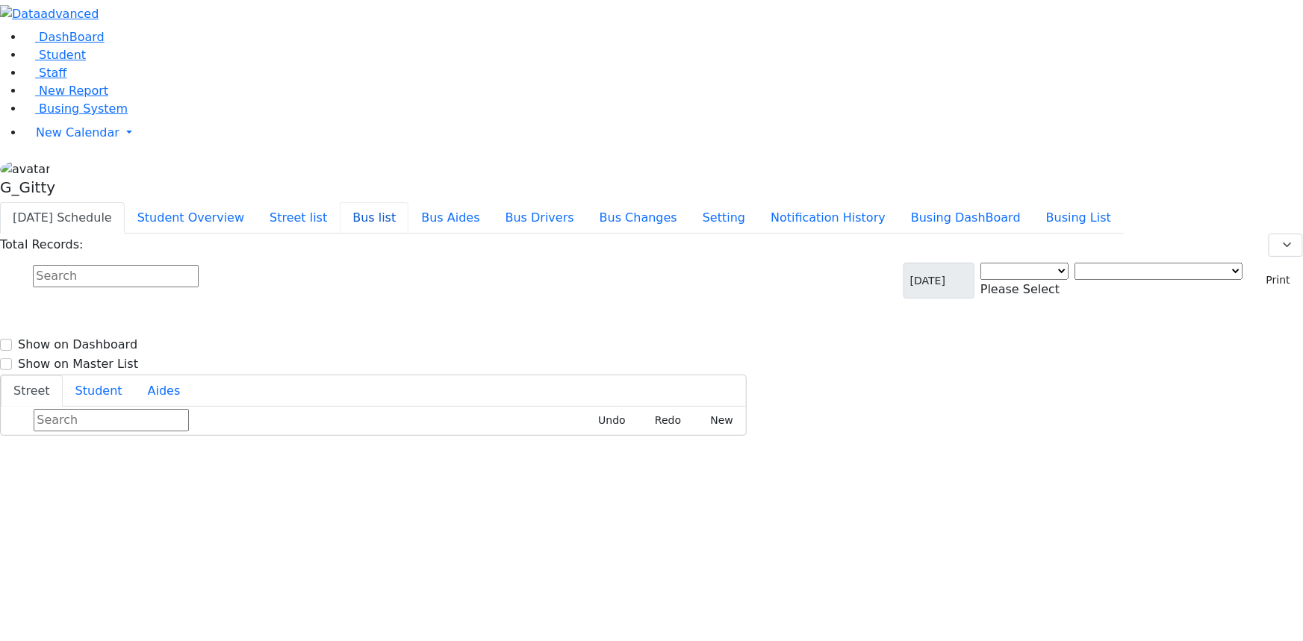
click at [408, 202] on button "Bus list" at bounding box center [374, 217] width 69 height 31
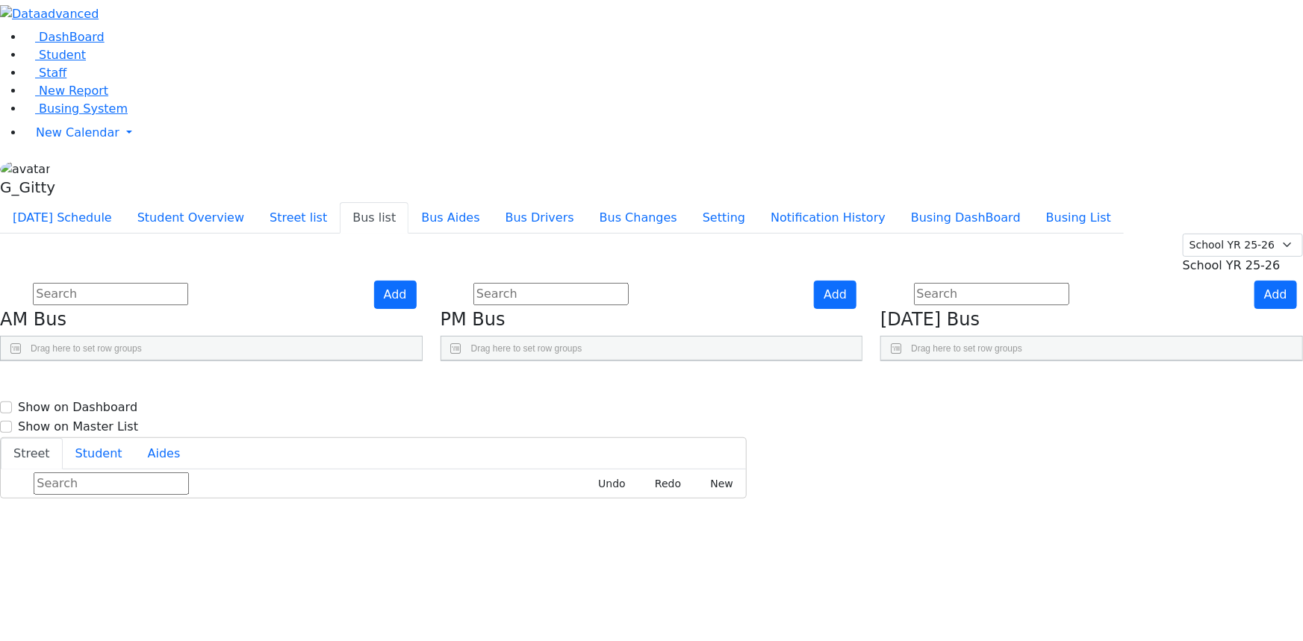
scroll to position [411, 0]
click at [353, 460] on icon "Press SPACE to select this row." at bounding box center [349, 464] width 8 height 8
click at [629, 283] on input "text" at bounding box center [550, 294] width 155 height 22
click at [188, 283] on input "text" at bounding box center [110, 294] width 155 height 22
click at [63, 62] on span "Student" at bounding box center [62, 55] width 47 height 14
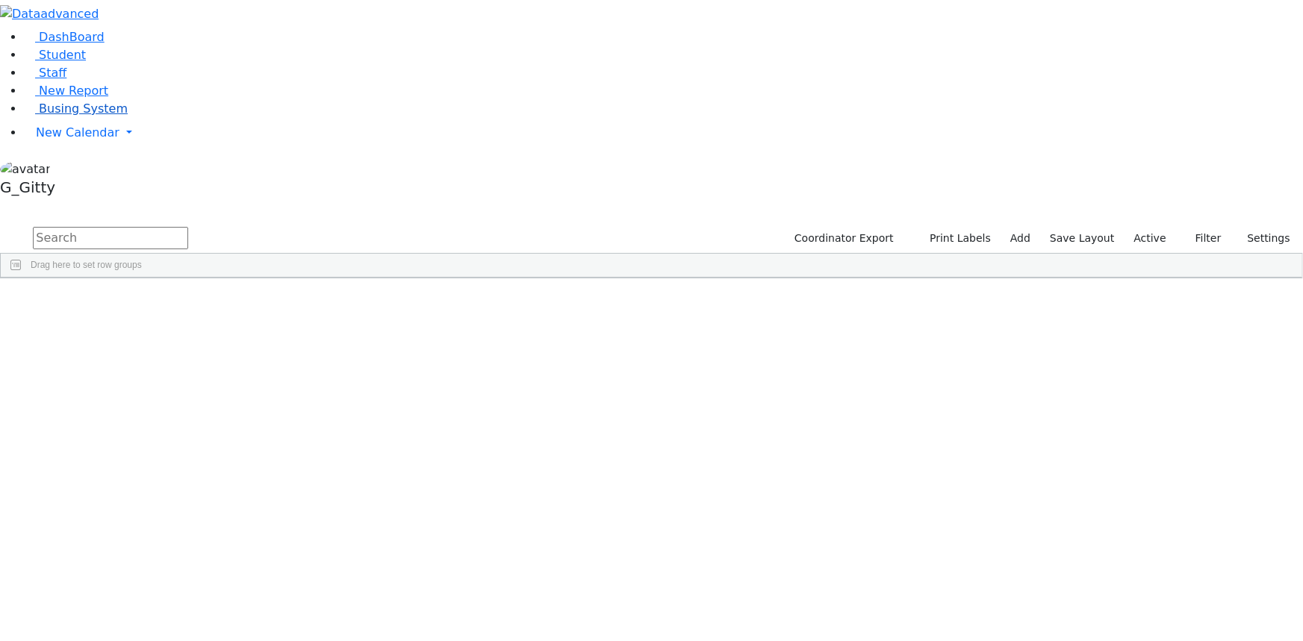
click at [69, 116] on span "Busing System" at bounding box center [83, 109] width 89 height 14
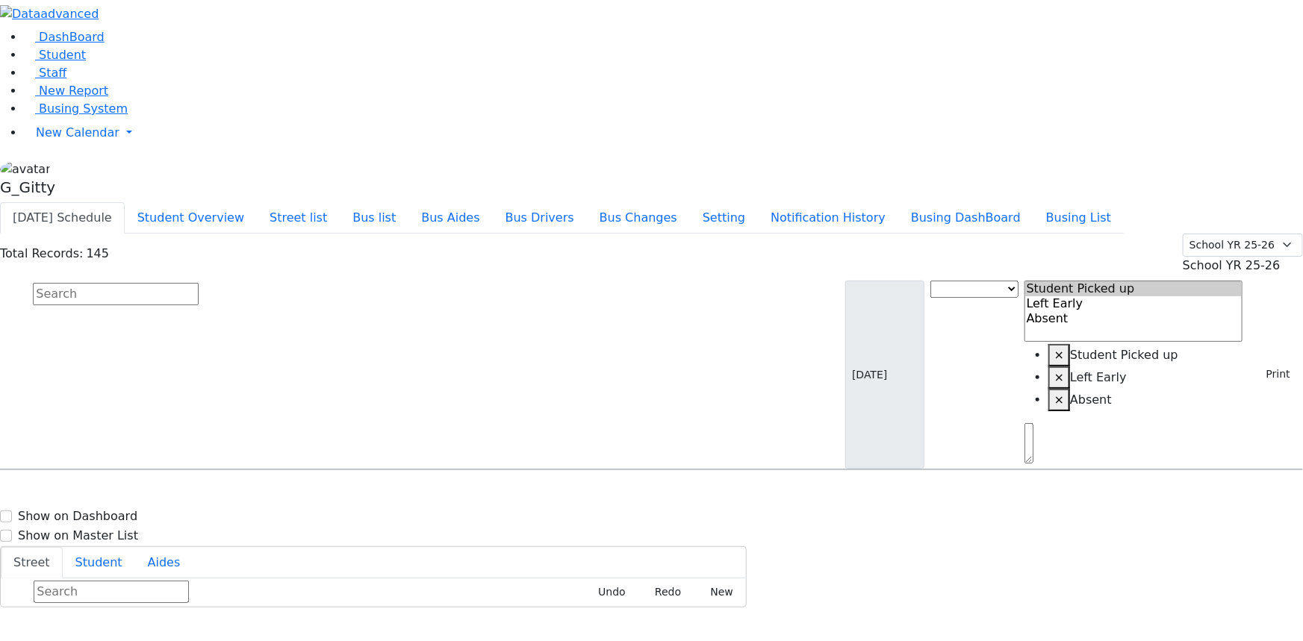
click at [199, 283] on input "text" at bounding box center [116, 294] width 166 height 22
click at [364, 568] on div "[STREET_ADDRESS]" at bounding box center [277, 586] width 185 height 37
select select
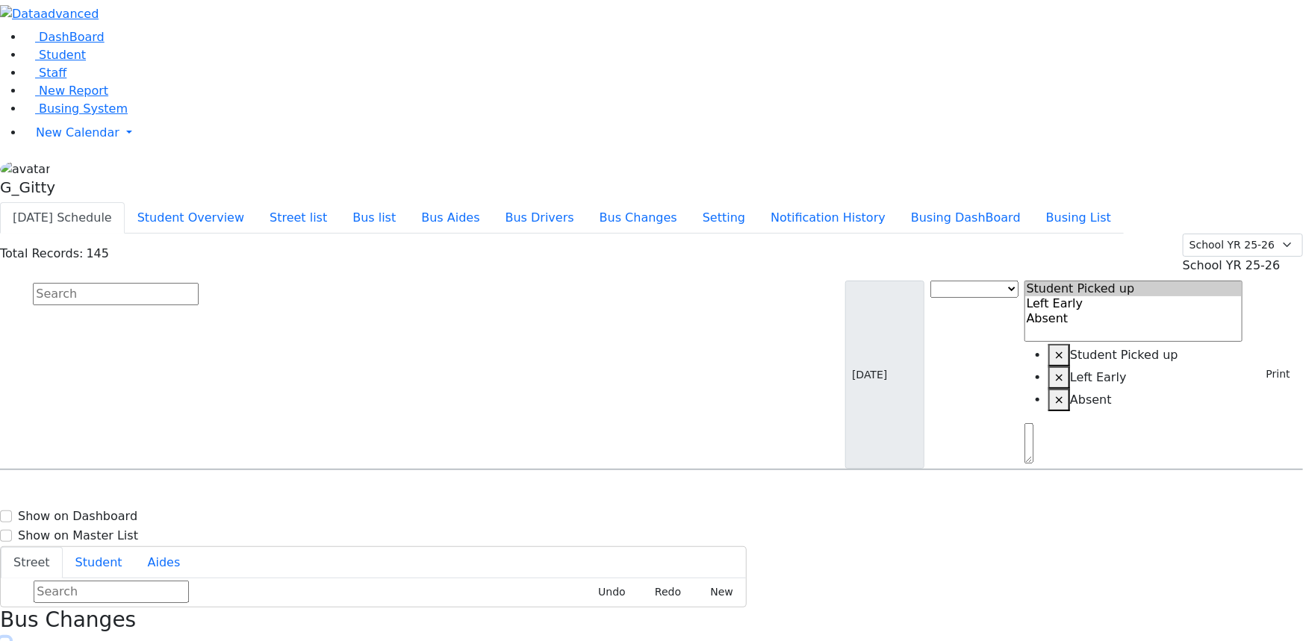
click at [9, 641] on icon "button" at bounding box center [5, 648] width 8 height 8
click at [370, 568] on div "5 Blackmoor Ct." at bounding box center [277, 586] width 185 height 37
select select
click at [1269, 608] on h3 "Bus Changes" at bounding box center [651, 620] width 1303 height 25
click at [9, 641] on icon "button" at bounding box center [5, 648] width 8 height 8
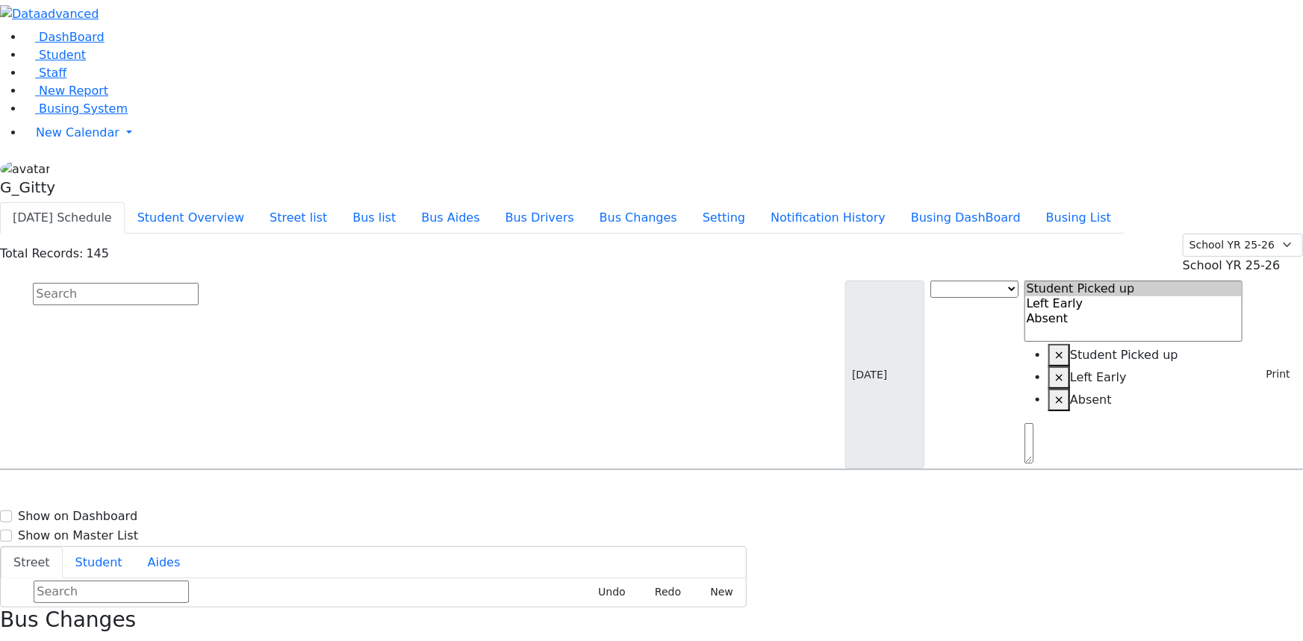
click at [370, 568] on div "5 Blackmoor Ct." at bounding box center [277, 586] width 185 height 37
select select
click at [9, 641] on icon "button" at bounding box center [5, 648] width 8 height 8
click at [119, 588] on span "8454925198" at bounding box center [84, 594] width 69 height 13
select select
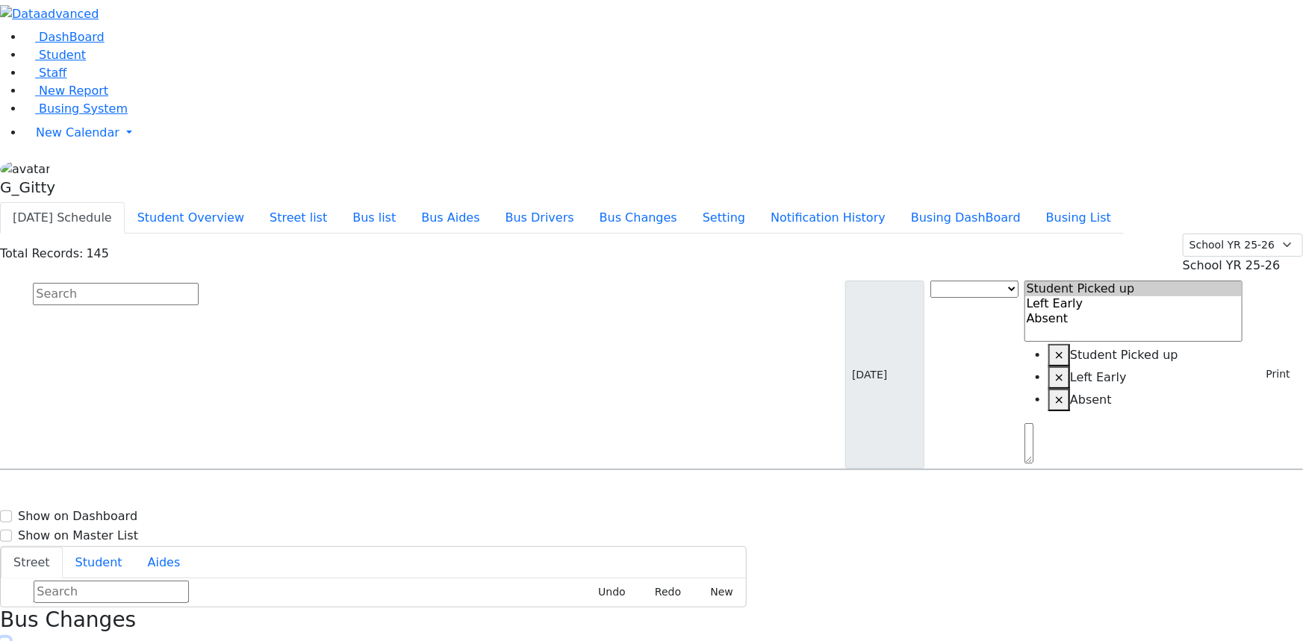
click at [9, 641] on icon "button" at bounding box center [5, 648] width 8 height 8
click at [199, 283] on input "text" at bounding box center [116, 294] width 166 height 22
click at [327, 234] on div "Total Records: 145 Summer YR 25 School YR 25-26 Summer YR 25 School YR 24-25 Su…" at bounding box center [651, 352] width 1303 height 237
drag, startPoint x: 323, startPoint y: 75, endPoint x: 316, endPoint y: 63, distance: 13.1
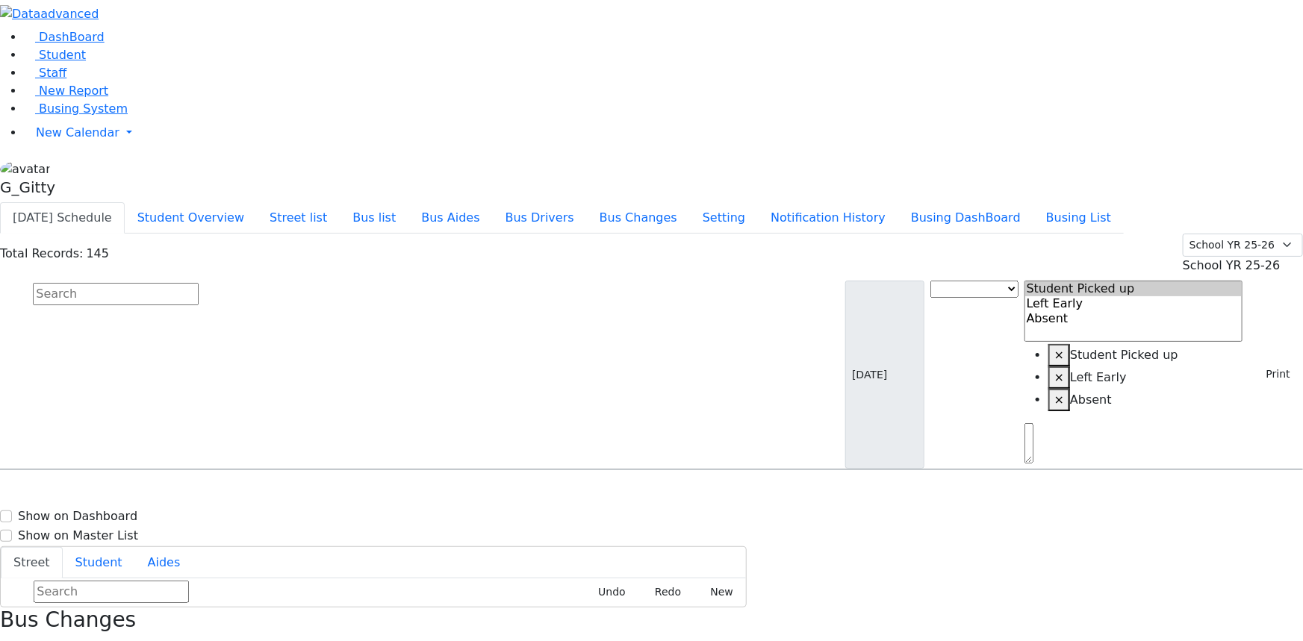
click at [322, 234] on div "Total Records: 145 Summer YR 25 School YR 25-26 Summer YR 25 School YR 24-25 Su…" at bounding box center [651, 352] width 1303 height 237
click at [318, 234] on div "Total Records: 145 Summer YR 25 School YR 25-26 Summer YR 25 School YR 24-25 Su…" at bounding box center [651, 352] width 1303 height 237
click at [199, 283] on input "text" at bounding box center [116, 294] width 166 height 22
click at [199, 283] on input "eiser" at bounding box center [116, 294] width 166 height 22
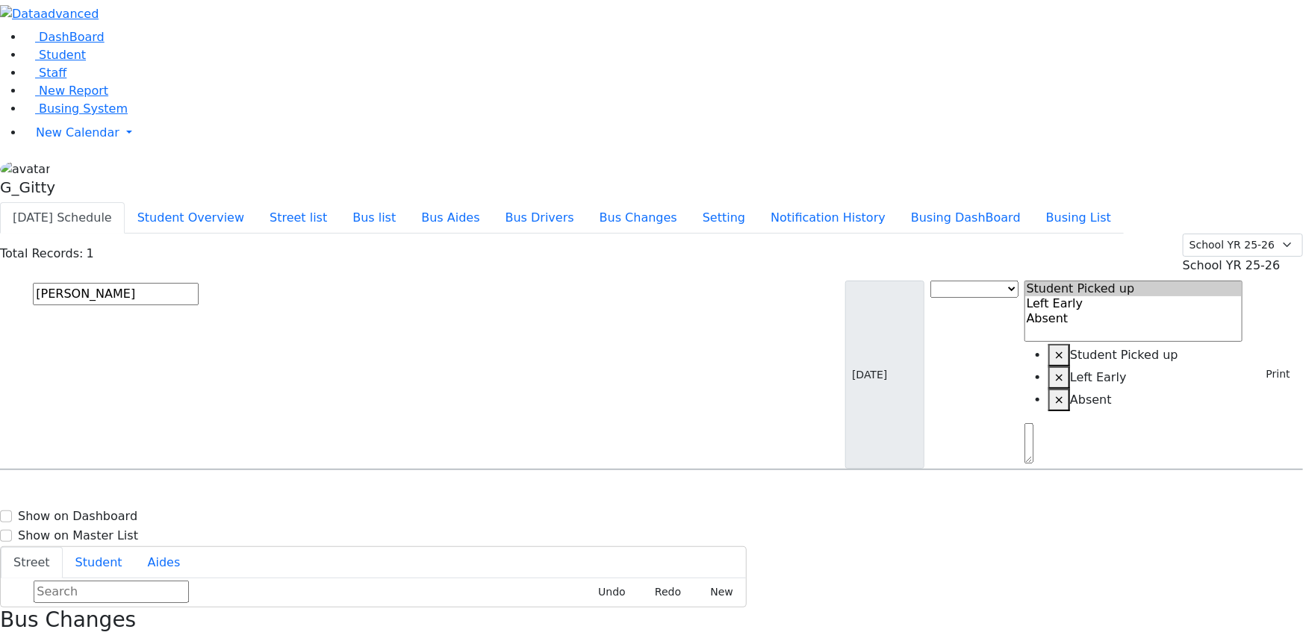
type input "eiser"
click at [119, 513] on span "8452481950" at bounding box center [84, 519] width 69 height 13
select select
drag, startPoint x: 1004, startPoint y: 393, endPoint x: 953, endPoint y: 388, distance: 51.7
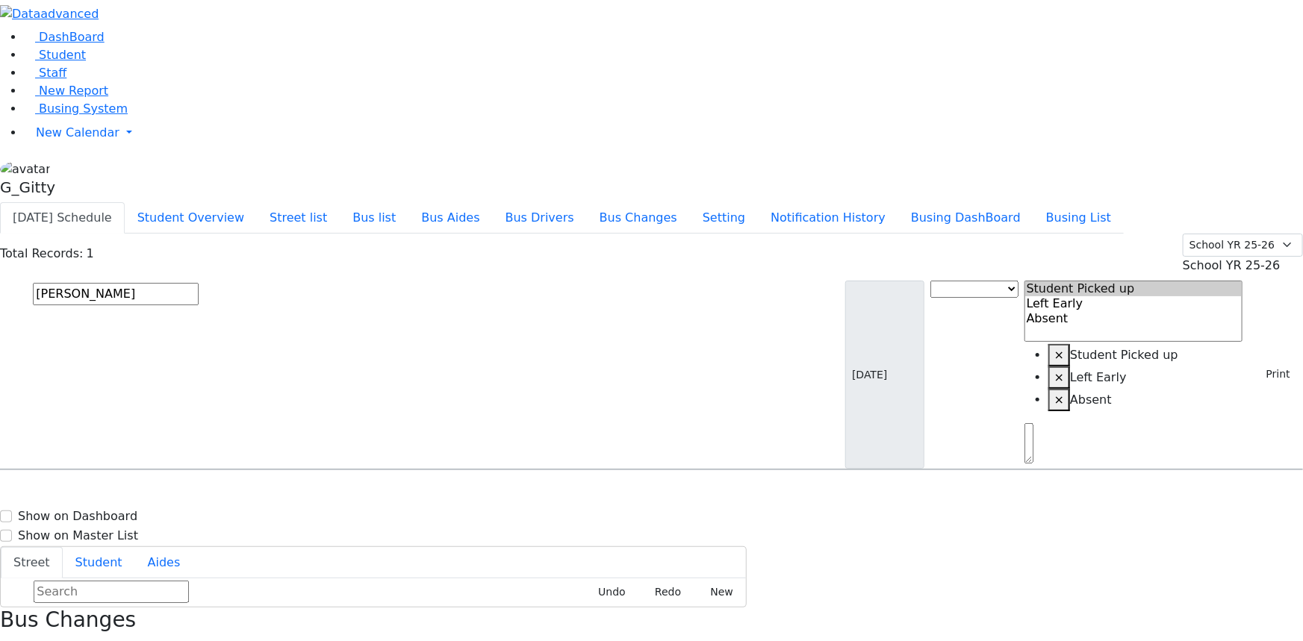
drag, startPoint x: 963, startPoint y: 294, endPoint x: 952, endPoint y: 294, distance: 11.2
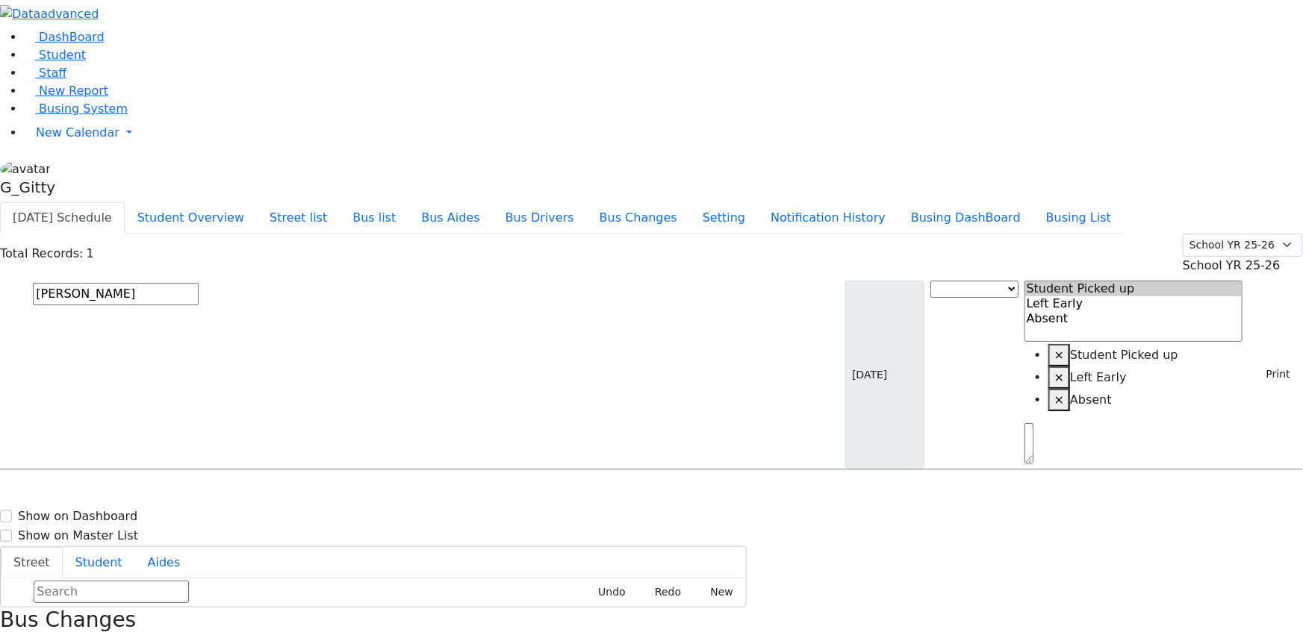
drag, startPoint x: 977, startPoint y: 197, endPoint x: 957, endPoint y: 202, distance: 20.7
click at [199, 283] on input "eiser" at bounding box center [116, 294] width 166 height 22
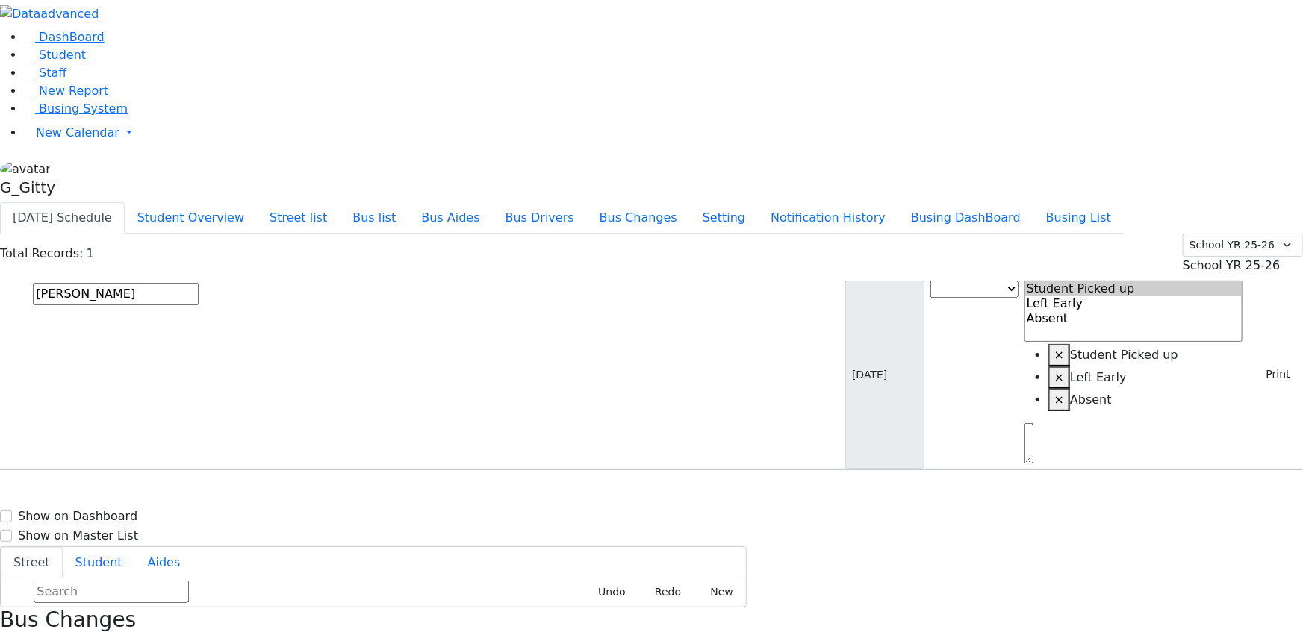
click at [199, 283] on input "eiser" at bounding box center [116, 294] width 166 height 22
type input "app"
click at [119, 513] on span "8454925198" at bounding box center [84, 519] width 69 height 13
select select
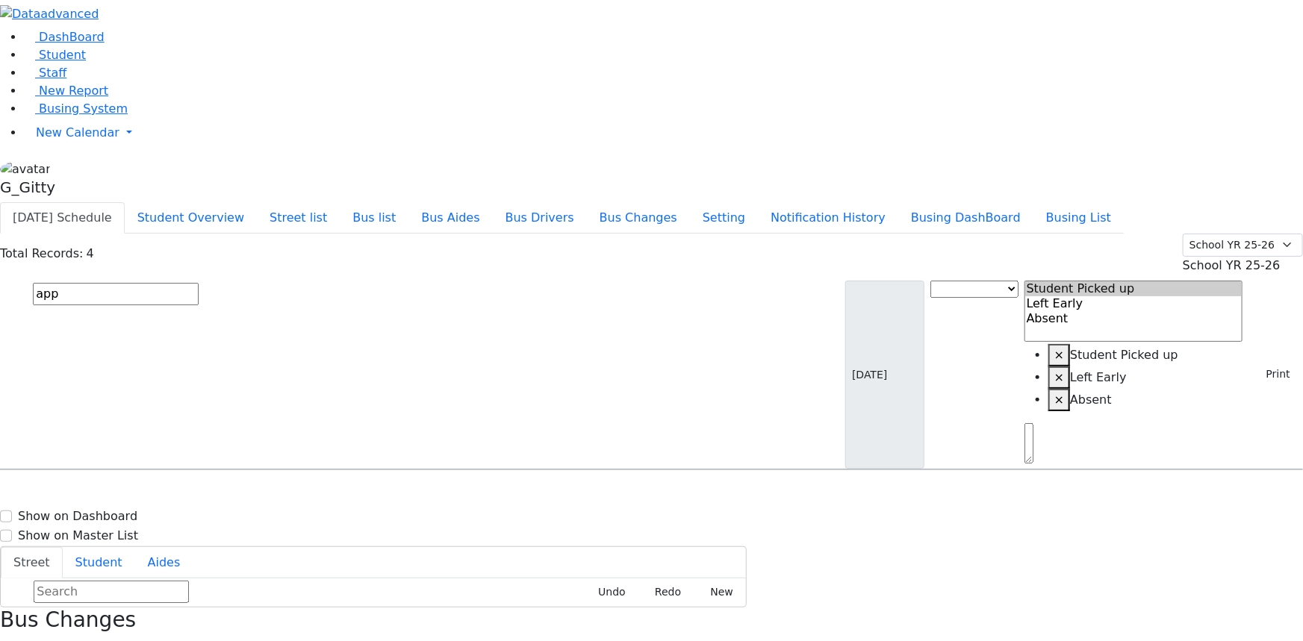
click at [1269, 608] on h3 "Bus Changes" at bounding box center [651, 620] width 1303 height 25
click at [9, 641] on icon "button" at bounding box center [5, 648] width 8 height 8
click at [199, 283] on input "app" at bounding box center [116, 294] width 166 height 22
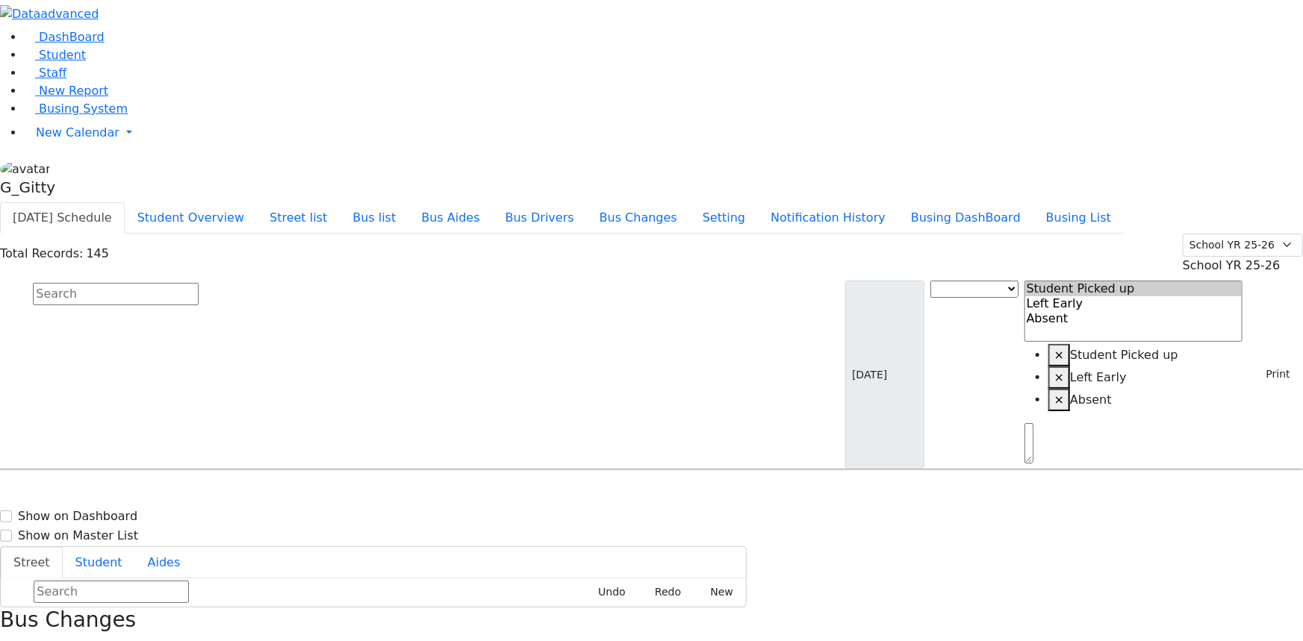
click at [199, 283] on input "text" at bounding box center [116, 294] width 166 height 22
click at [975, 202] on button "Busing DashBoard" at bounding box center [965, 217] width 135 height 31
click at [105, 116] on link "Busing System" at bounding box center [76, 109] width 104 height 14
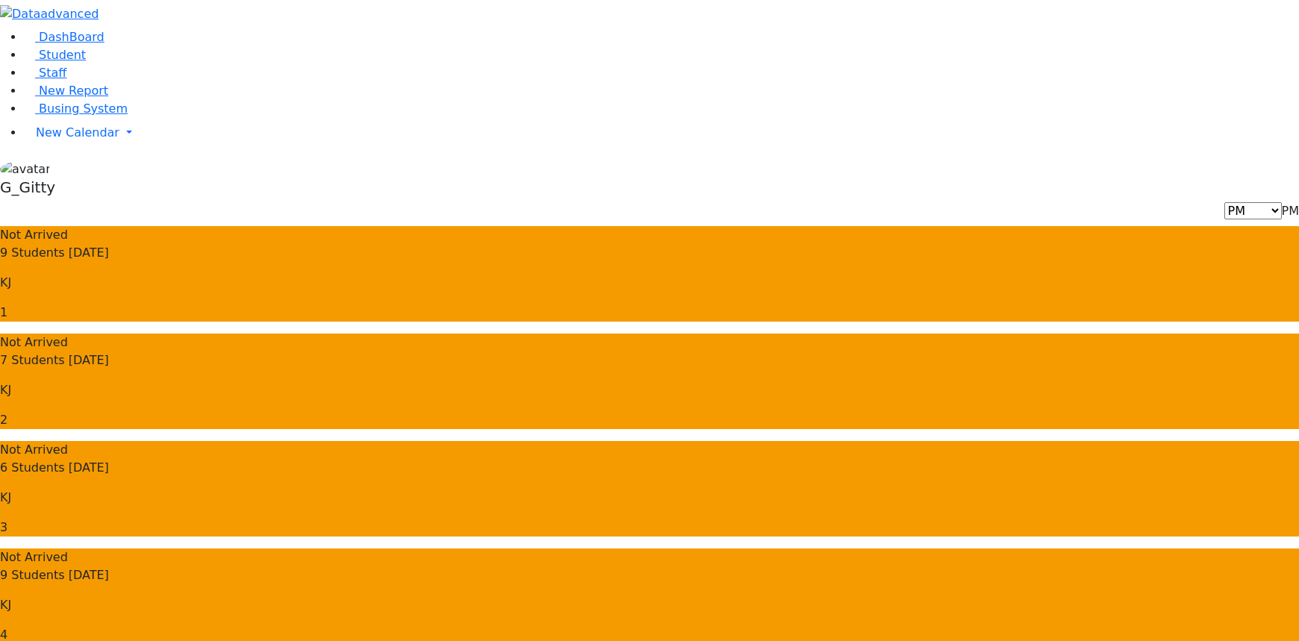
click at [1282, 204] on span "PM" at bounding box center [1290, 211] width 17 height 14
select select "3"
click at [572, 334] on div "Not Arrived 11 Students [DATE]" at bounding box center [649, 358] width 1299 height 48
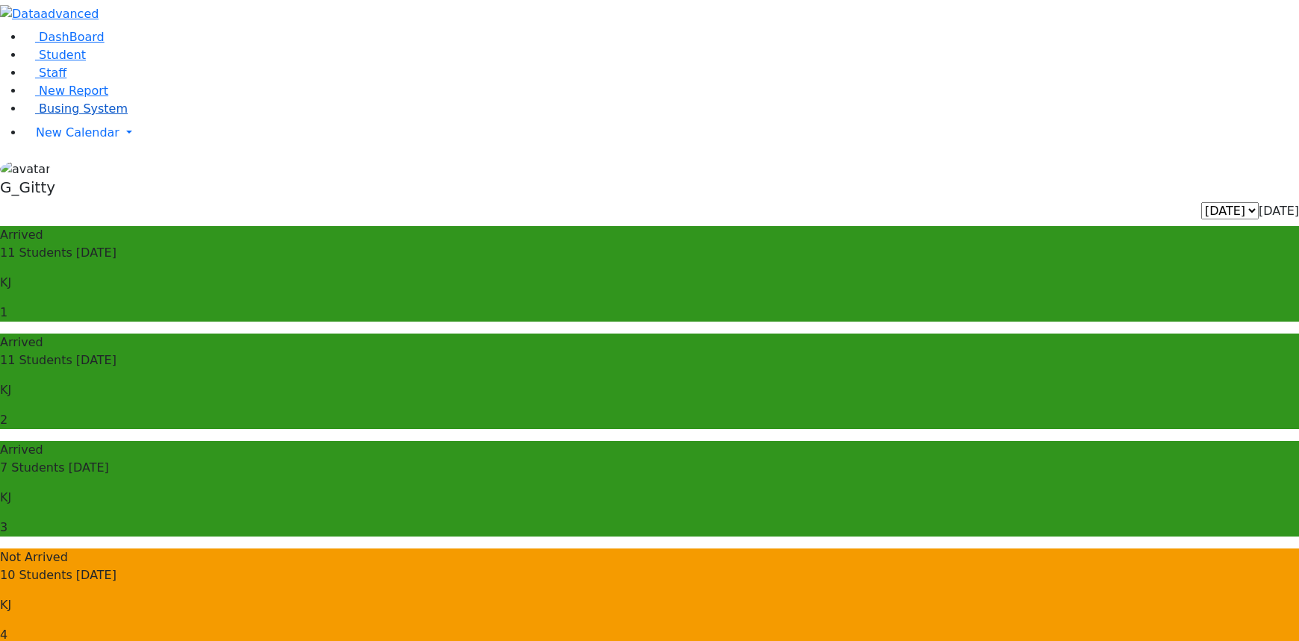
click at [67, 116] on span "Busing System" at bounding box center [83, 109] width 89 height 14
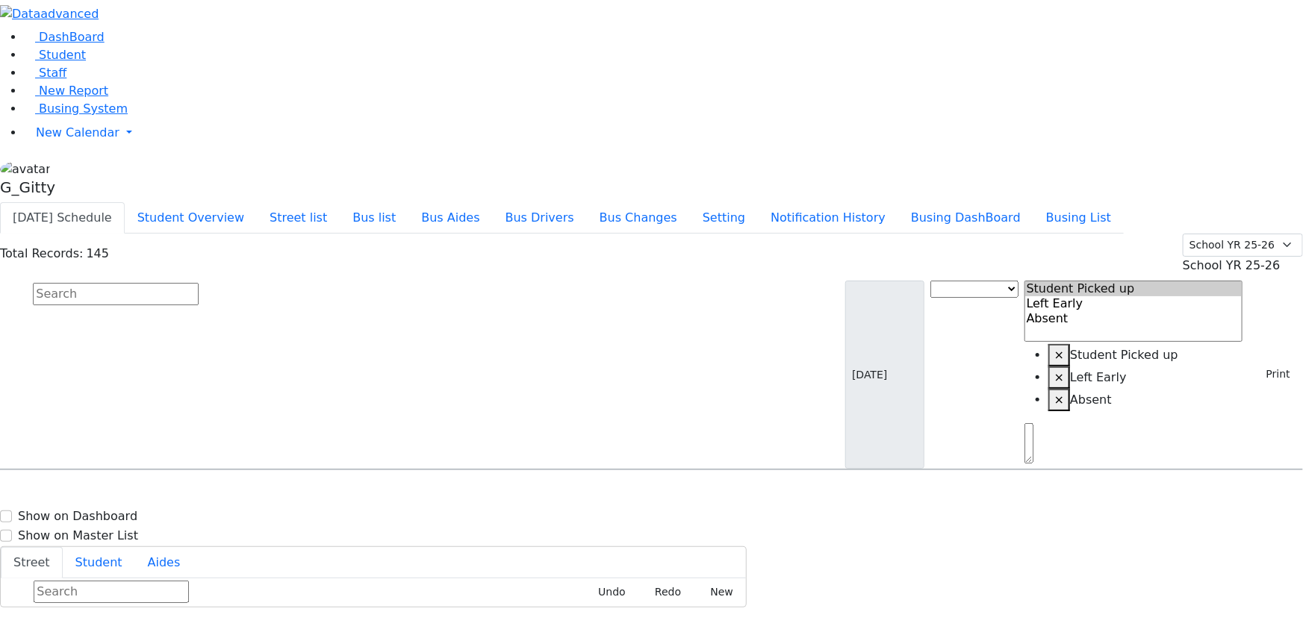
click at [199, 283] on input "text" at bounding box center [116, 294] width 166 height 22
drag, startPoint x: 410, startPoint y: 93, endPoint x: 488, endPoint y: 81, distance: 78.5
click at [199, 283] on input "text" at bounding box center [116, 294] width 166 height 22
click at [1022, 202] on button "Busing DashBoard" at bounding box center [965, 217] width 135 height 31
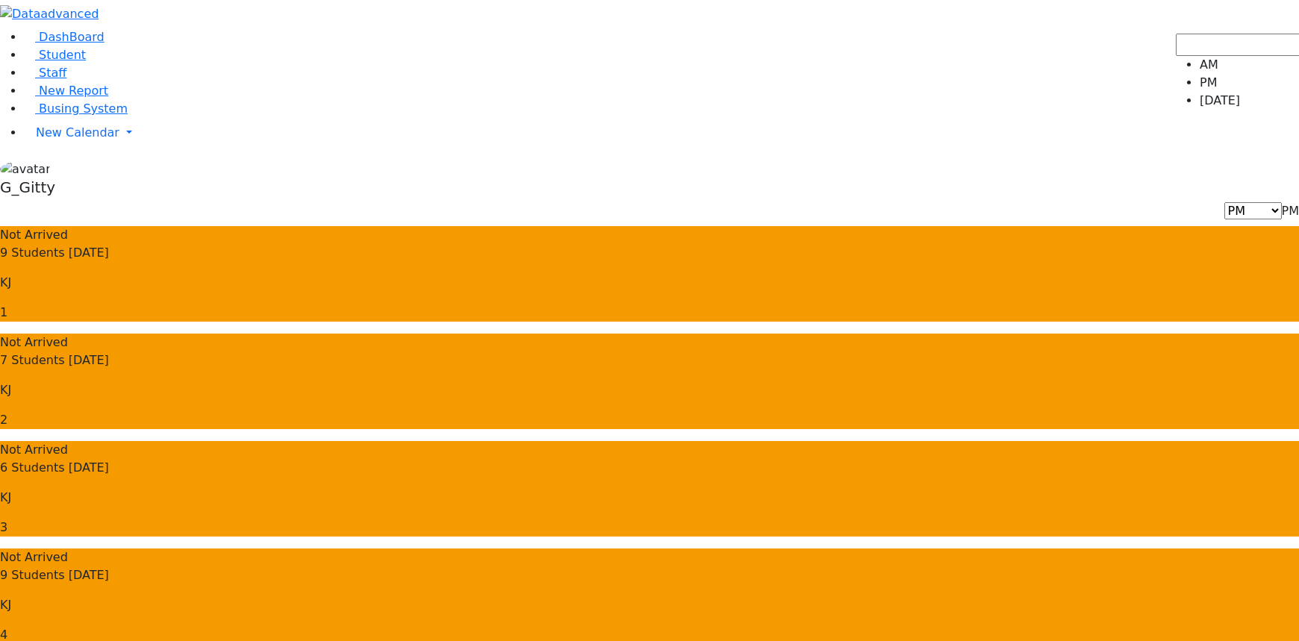
click at [1282, 204] on span "PM" at bounding box center [1290, 211] width 17 height 14
select select "3"
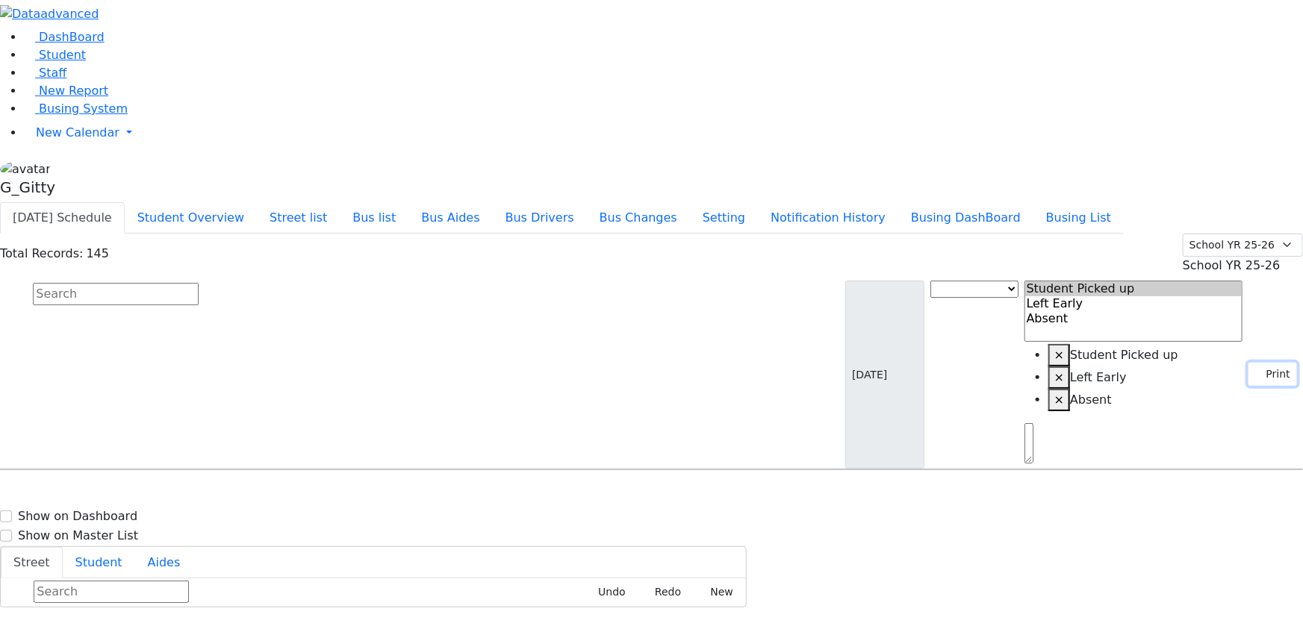
click at [1248, 363] on button "Print" at bounding box center [1272, 374] width 49 height 23
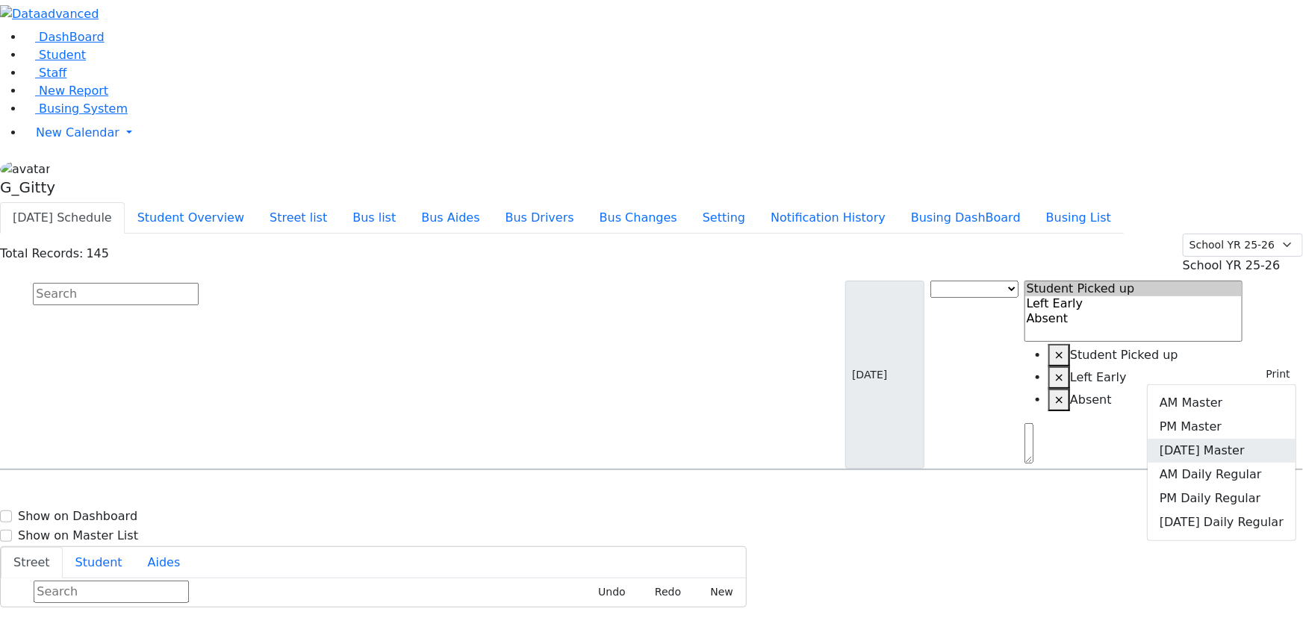
click at [1219, 439] on link "[DATE] Master" at bounding box center [1222, 451] width 148 height 24
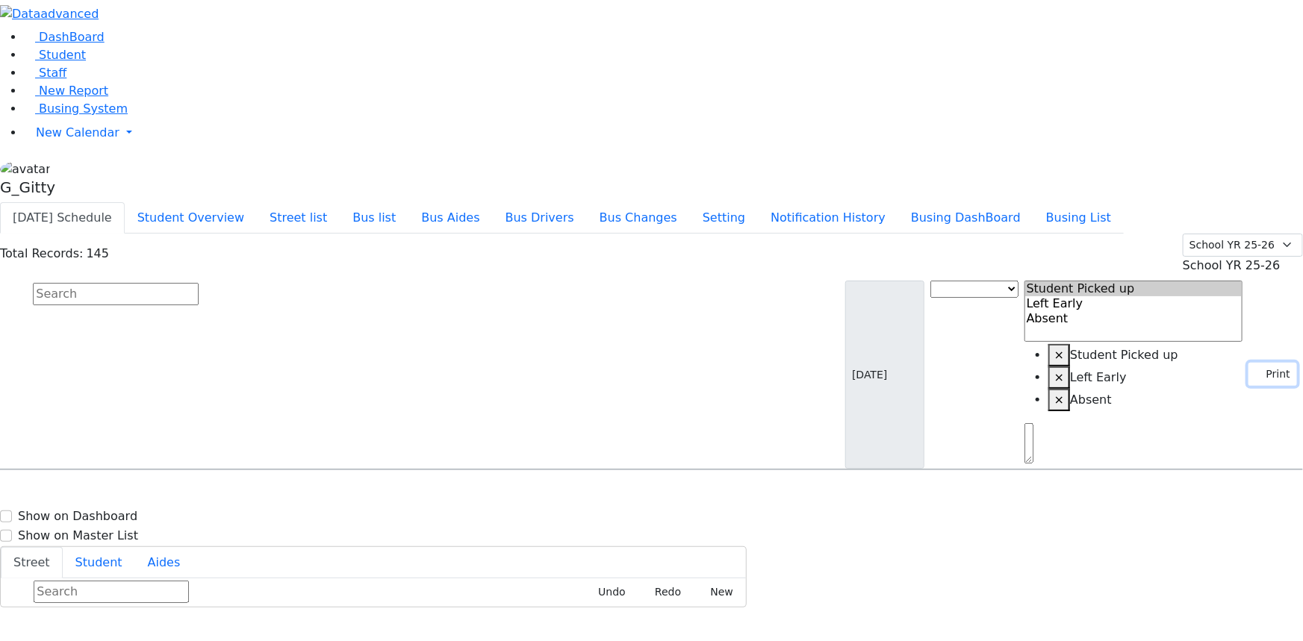
click at [1255, 370] on icon "button" at bounding box center [1259, 374] width 8 height 8
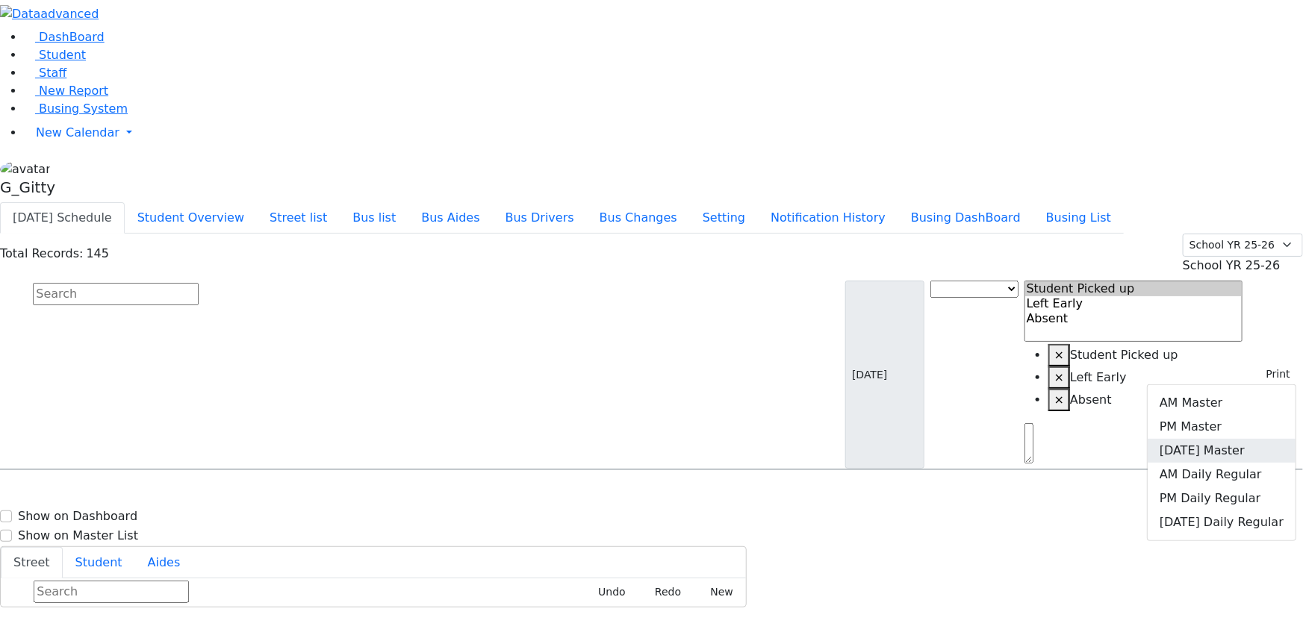
click at [1238, 439] on link "[DATE] Master" at bounding box center [1222, 451] width 148 height 24
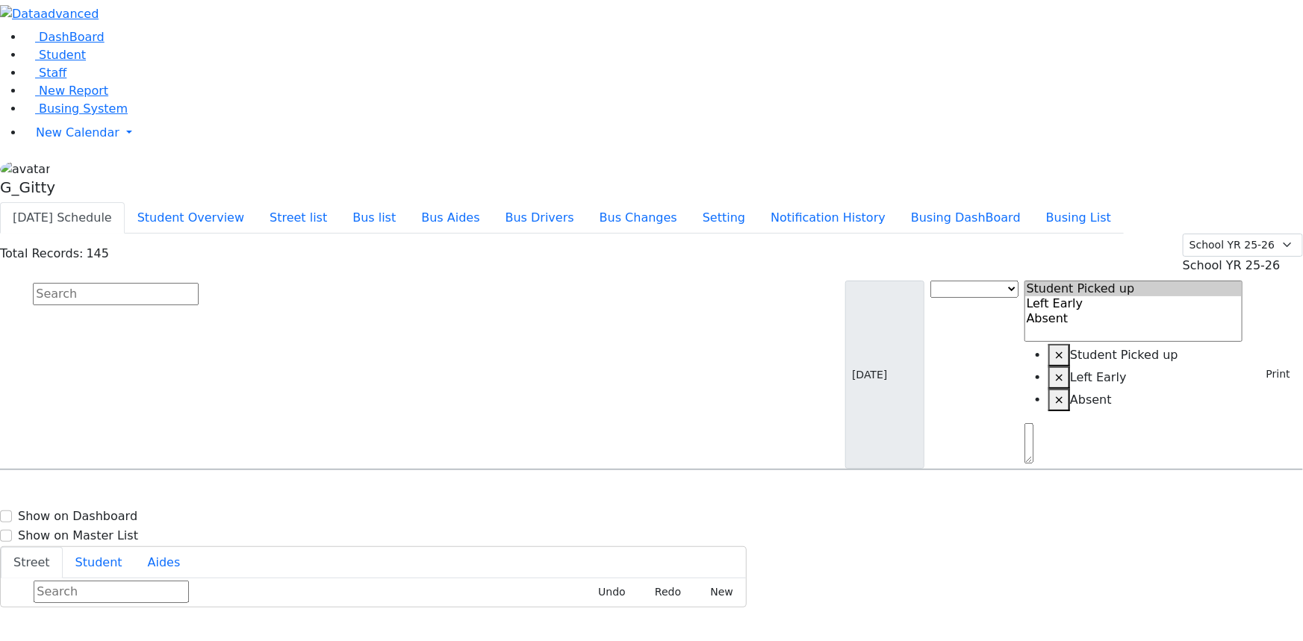
click at [199, 283] on input "text" at bounding box center [116, 294] width 166 height 22
type input "[PERSON_NAME]"
click at [370, 494] on div "[STREET_ADDRESS]" at bounding box center [277, 512] width 185 height 37
select select
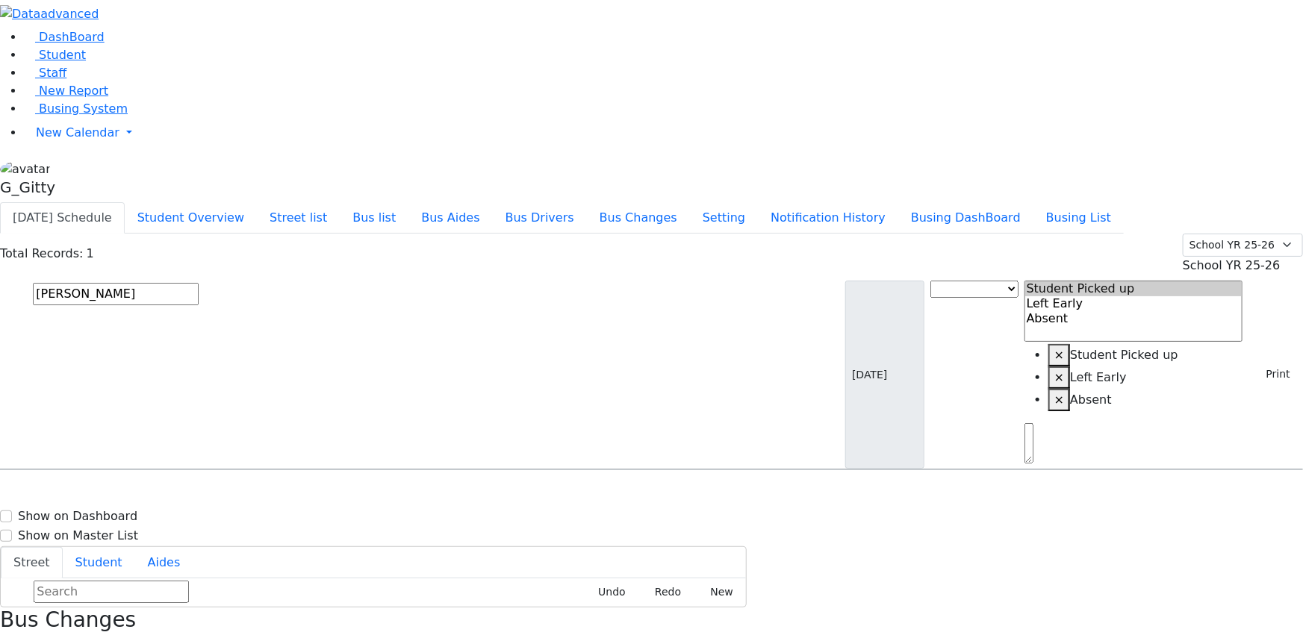
click at [61, 62] on link "Student" at bounding box center [55, 55] width 62 height 14
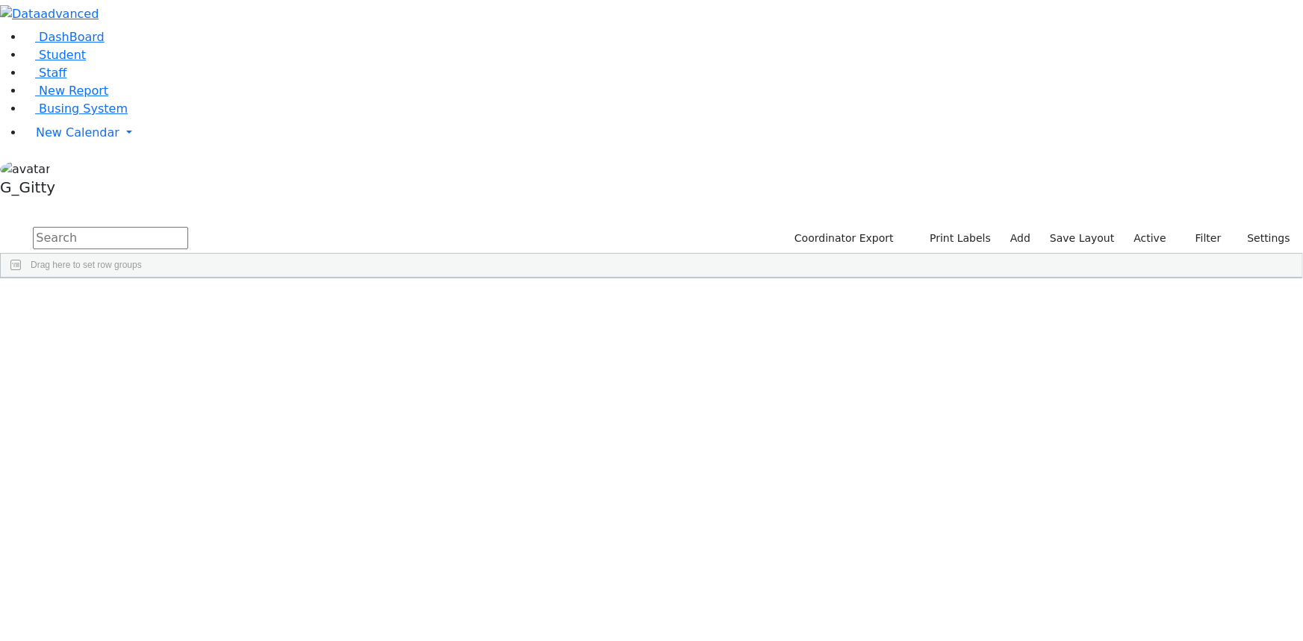
click at [188, 227] on input "text" at bounding box center [110, 238] width 155 height 22
type input "leah"
click at [189, 322] on div "Berkowitz" at bounding box center [141, 332] width 95 height 20
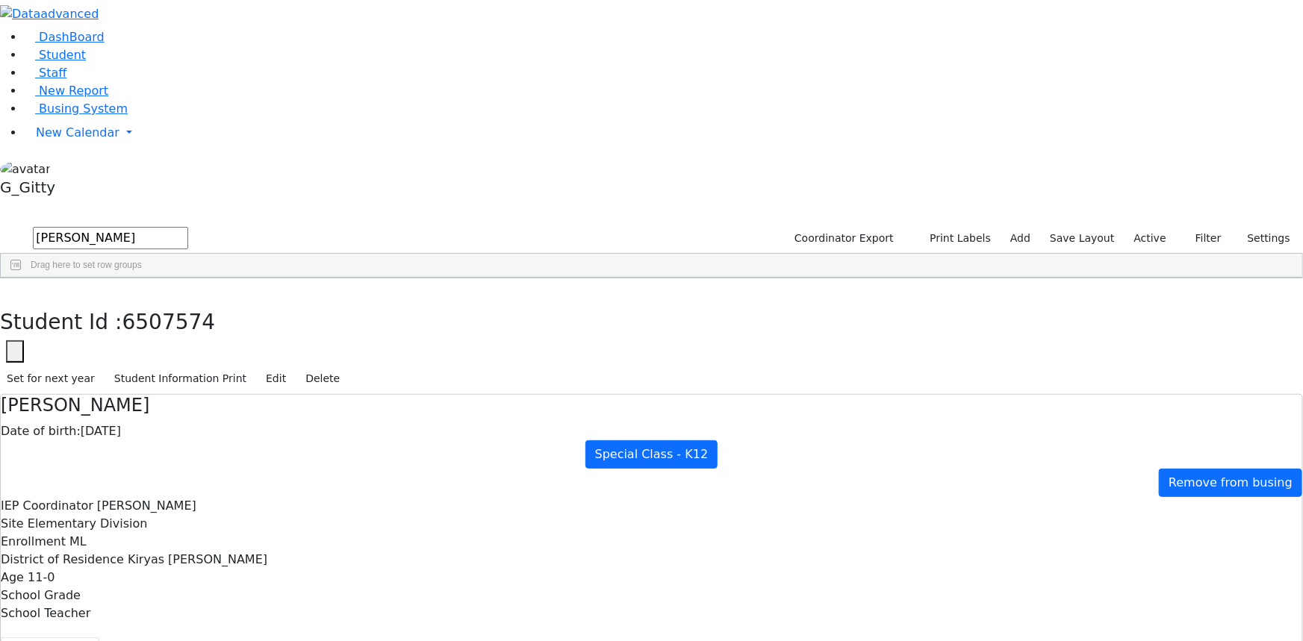
drag, startPoint x: 477, startPoint y: 276, endPoint x: 596, endPoint y: 418, distance: 185.6
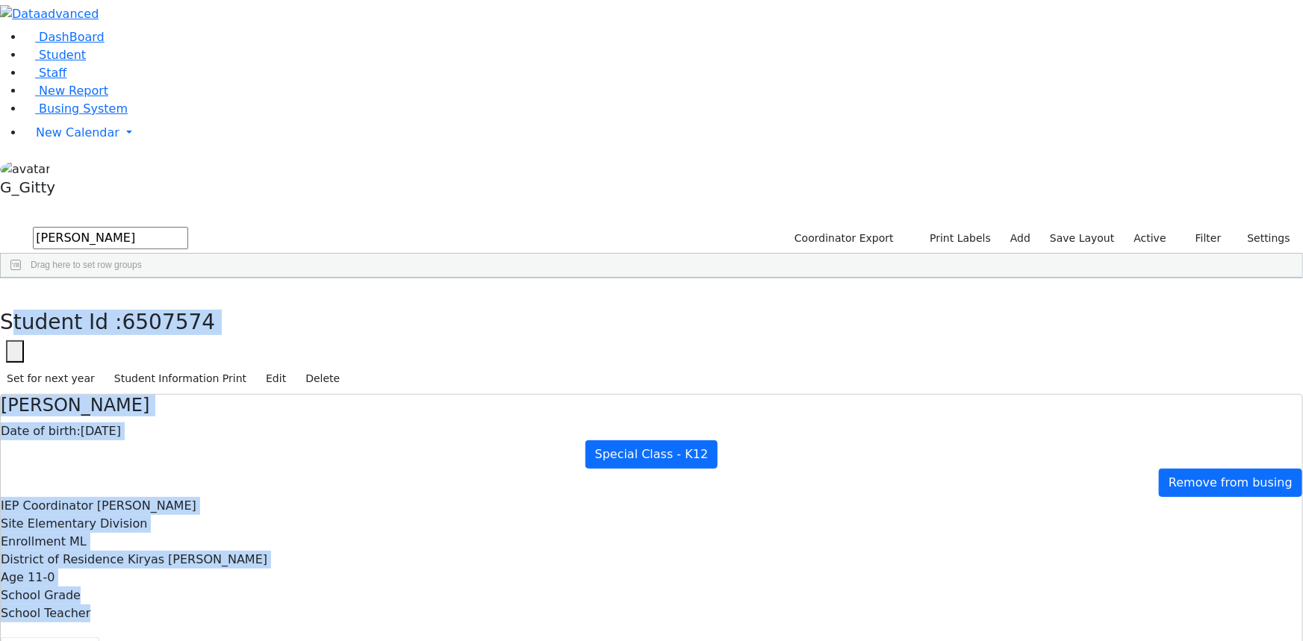
drag, startPoint x: 287, startPoint y: 22, endPoint x: 627, endPoint y: 363, distance: 481.5
drag, startPoint x: 287, startPoint y: 22, endPoint x: 560, endPoint y: 377, distance: 447.8
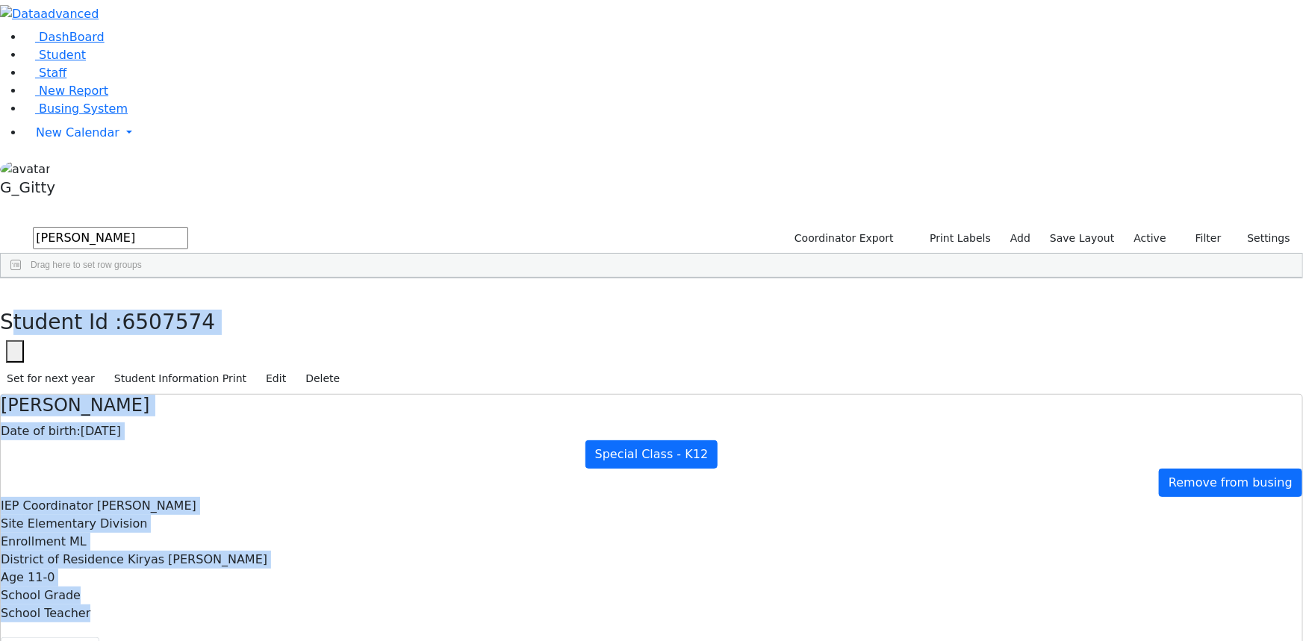
drag, startPoint x: 279, startPoint y: 22, endPoint x: 667, endPoint y: 453, distance: 579.4
drag, startPoint x: 284, startPoint y: 19, endPoint x: 654, endPoint y: 400, distance: 531.8
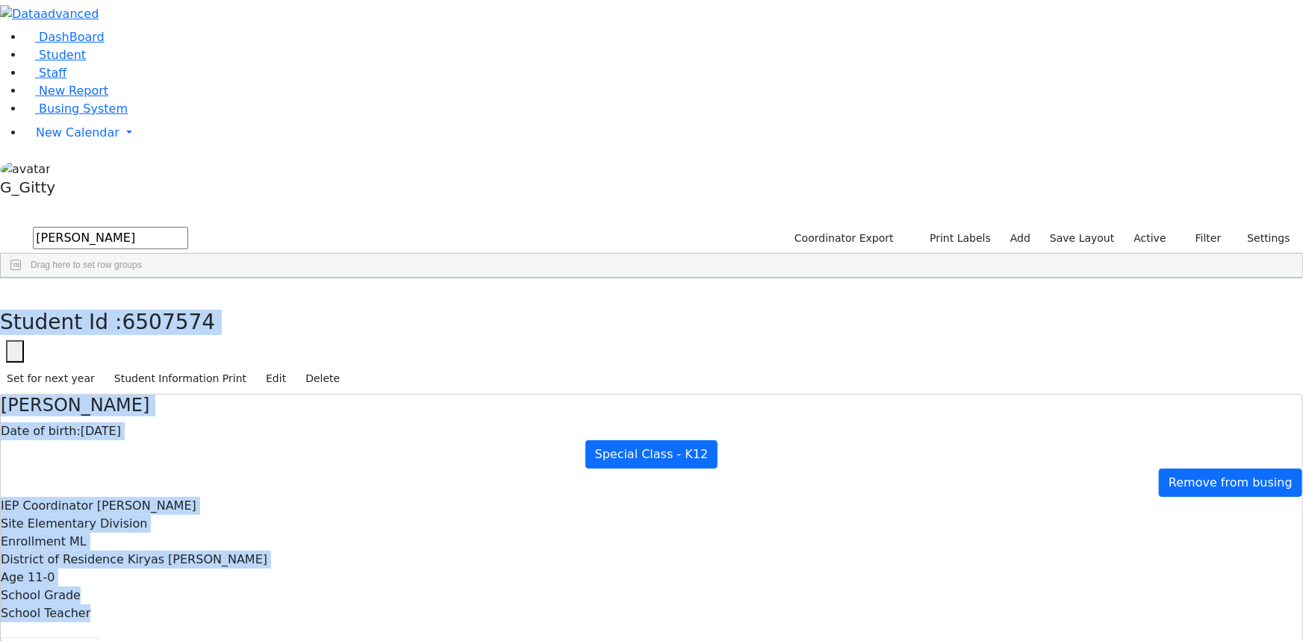
drag, startPoint x: 285, startPoint y: 21, endPoint x: 649, endPoint y: 367, distance: 502.3
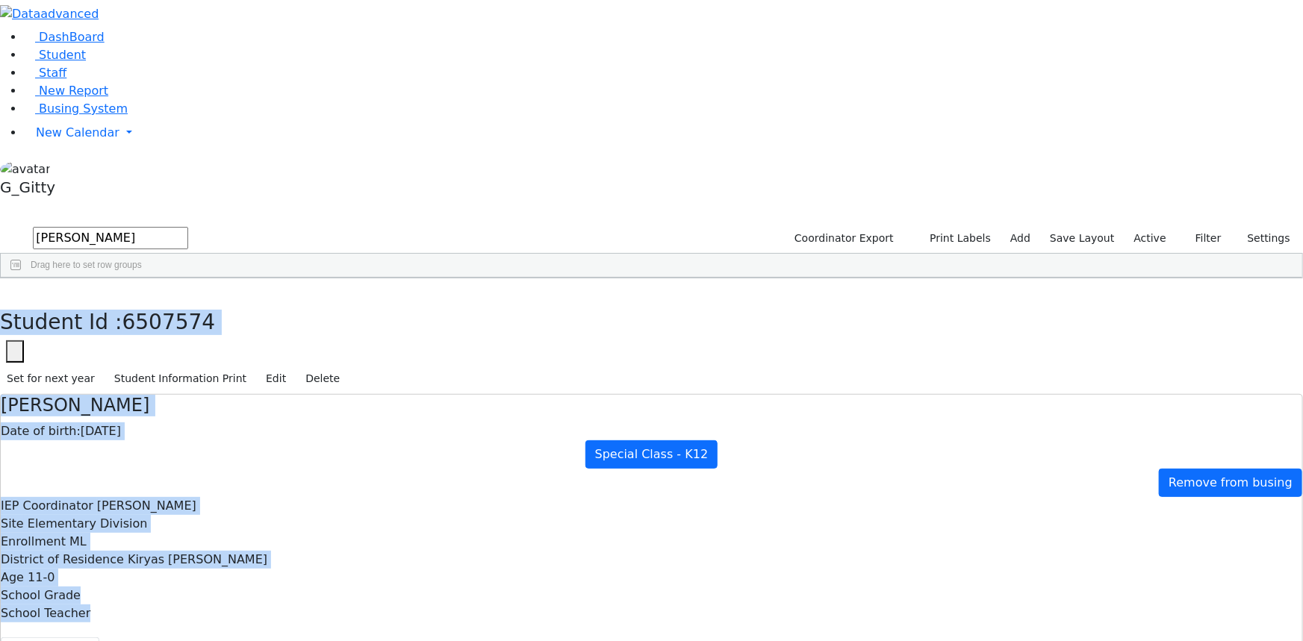
drag, startPoint x: 284, startPoint y: 22, endPoint x: 616, endPoint y: 398, distance: 502.0
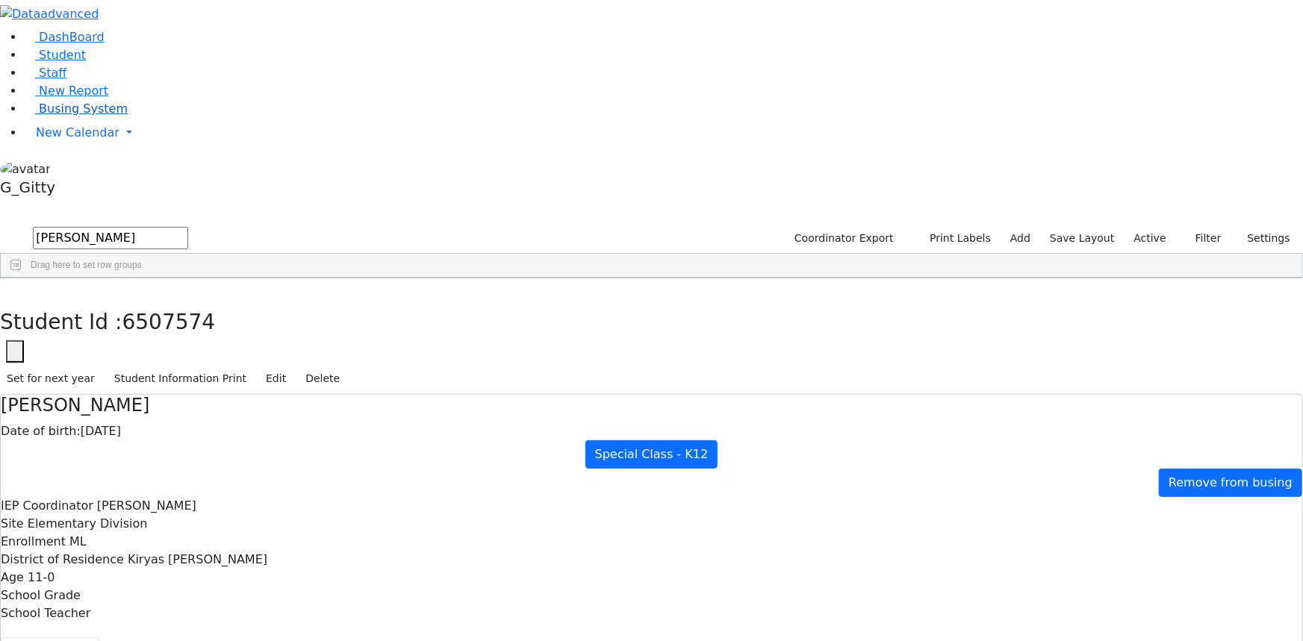
drag, startPoint x: 87, startPoint y: 196, endPoint x: 105, endPoint y: 202, distance: 18.9
click at [86, 116] on span "Busing System" at bounding box center [83, 109] width 89 height 14
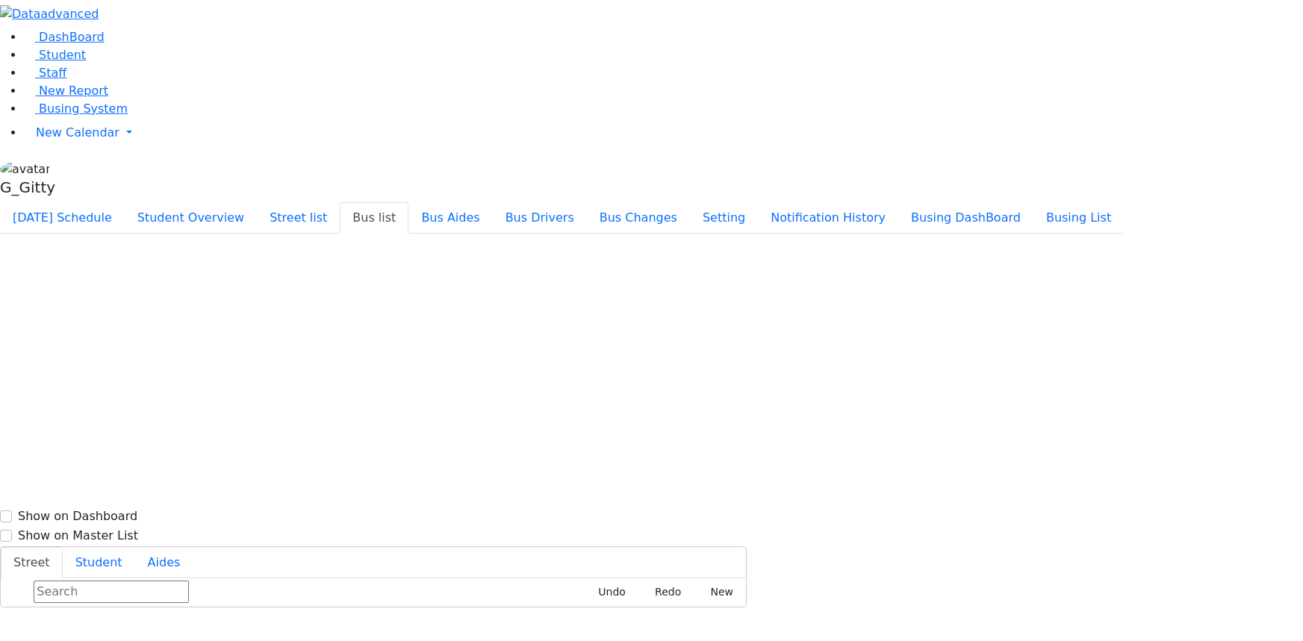
click at [408, 202] on button "Bus list" at bounding box center [374, 217] width 69 height 31
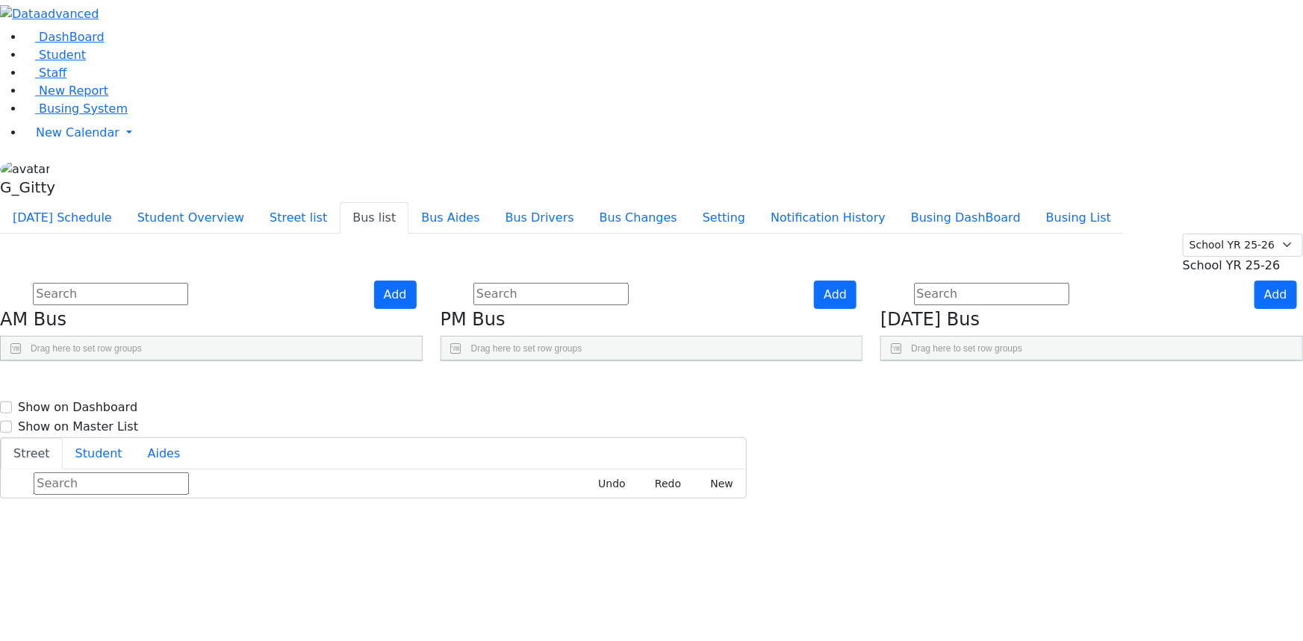
click at [1107, 202] on button "Busing List" at bounding box center [1078, 217] width 90 height 31
